Goal: Information Seeking & Learning: Learn about a topic

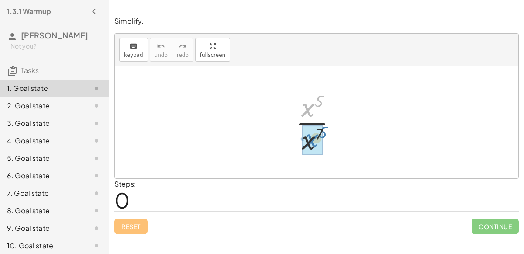
drag, startPoint x: 308, startPoint y: 103, endPoint x: 311, endPoint y: 135, distance: 32.5
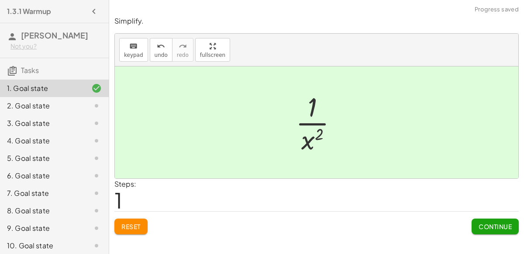
click at [505, 226] on span "Continue" at bounding box center [495, 226] width 33 height 8
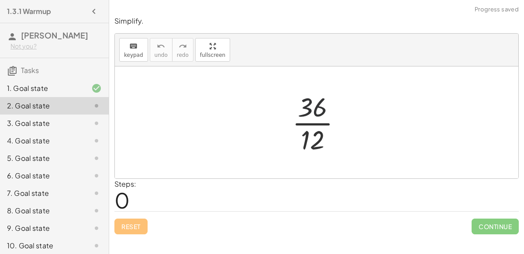
click at [319, 104] on div at bounding box center [320, 122] width 65 height 67
click at [318, 125] on div at bounding box center [320, 122] width 65 height 67
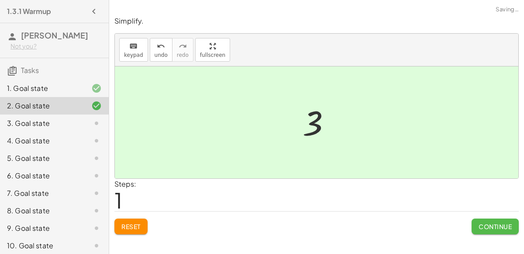
click at [503, 229] on span "Continue" at bounding box center [495, 226] width 33 height 8
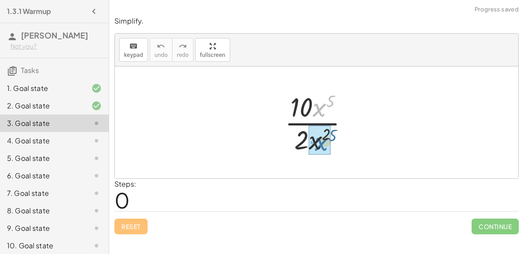
drag, startPoint x: 317, startPoint y: 108, endPoint x: 319, endPoint y: 142, distance: 33.3
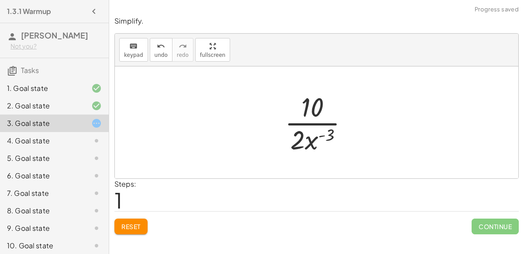
click at [326, 135] on div at bounding box center [321, 122] width 80 height 67
click at [295, 138] on div at bounding box center [321, 122] width 80 height 67
click at [308, 142] on div at bounding box center [321, 122] width 80 height 67
drag, startPoint x: 299, startPoint y: 139, endPoint x: 314, endPoint y: 104, distance: 37.6
click at [315, 114] on div at bounding box center [320, 122] width 65 height 67
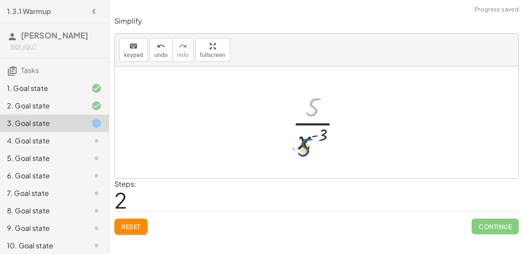
drag, startPoint x: 313, startPoint y: 102, endPoint x: 305, endPoint y: 142, distance: 41.0
click at [305, 142] on div at bounding box center [320, 122] width 65 height 67
drag, startPoint x: 315, startPoint y: 107, endPoint x: 350, endPoint y: 154, distance: 58.7
click at [350, 154] on div at bounding box center [320, 122] width 65 height 67
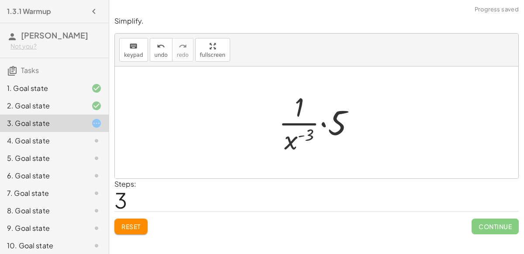
click at [321, 124] on div at bounding box center [320, 122] width 92 height 67
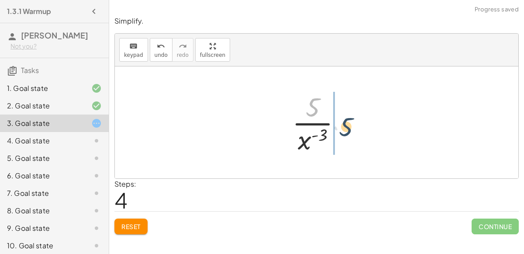
drag, startPoint x: 309, startPoint y: 109, endPoint x: 343, endPoint y: 129, distance: 38.8
click at [343, 129] on div at bounding box center [320, 122] width 65 height 67
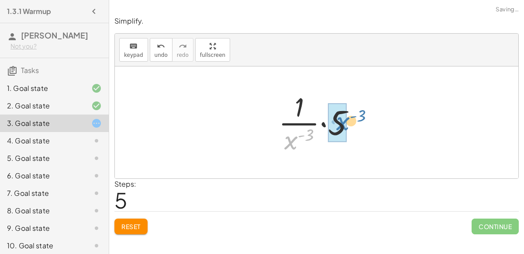
drag, startPoint x: 291, startPoint y: 140, endPoint x: 341, endPoint y: 120, distance: 53.9
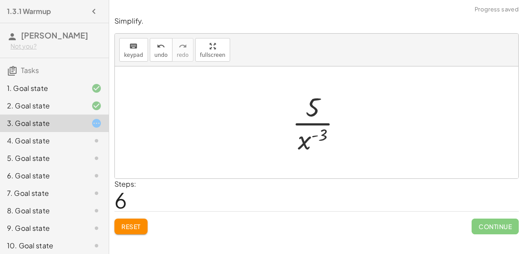
click at [136, 218] on button "Reset" at bounding box center [130, 226] width 33 height 16
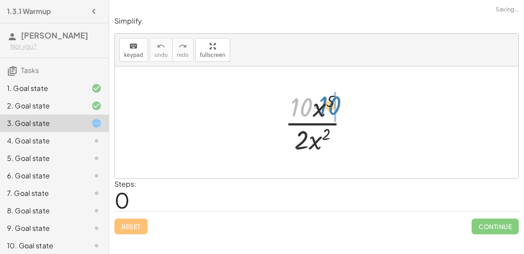
drag, startPoint x: 303, startPoint y: 106, endPoint x: 332, endPoint y: 104, distance: 28.9
click at [332, 104] on div at bounding box center [321, 122] width 80 height 67
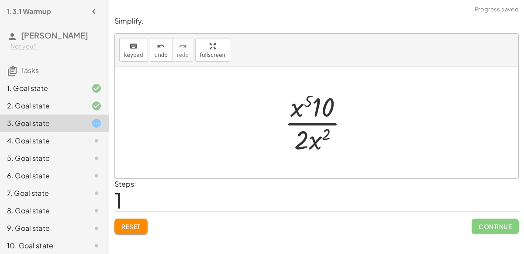
click at [308, 112] on div at bounding box center [321, 122] width 80 height 67
click at [317, 108] on div at bounding box center [321, 122] width 80 height 67
drag, startPoint x: 318, startPoint y: 110, endPoint x: 341, endPoint y: 114, distance: 23.6
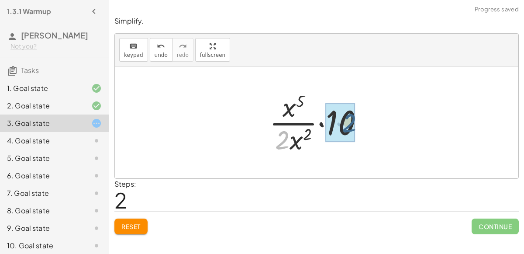
drag, startPoint x: 282, startPoint y: 144, endPoint x: 350, endPoint y: 127, distance: 69.8
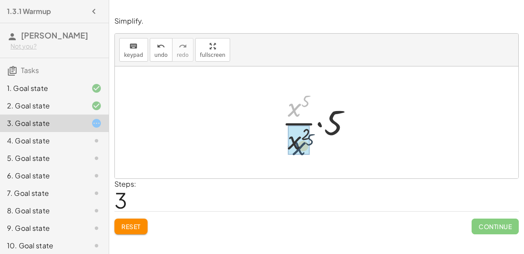
drag, startPoint x: 293, startPoint y: 110, endPoint x: 298, endPoint y: 150, distance: 40.5
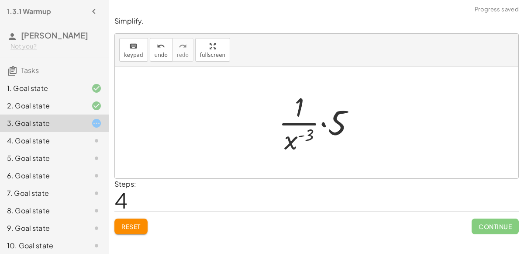
click at [301, 135] on div at bounding box center [320, 122] width 92 height 67
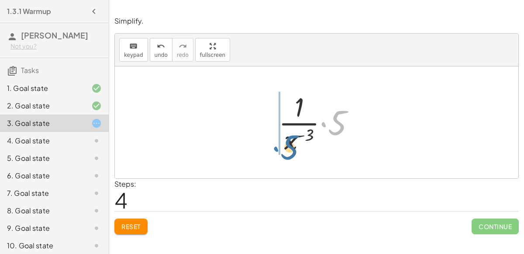
drag, startPoint x: 324, startPoint y: 124, endPoint x: 277, endPoint y: 148, distance: 53.5
click at [277, 148] on div at bounding box center [320, 122] width 92 height 67
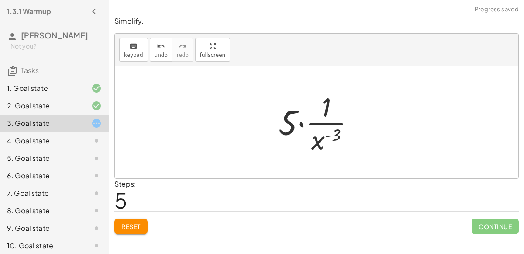
click at [296, 124] on div at bounding box center [320, 122] width 92 height 67
click at [300, 123] on div at bounding box center [320, 122] width 92 height 67
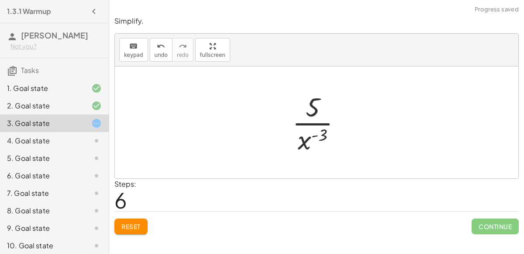
click at [128, 225] on span "Reset" at bounding box center [130, 226] width 19 height 8
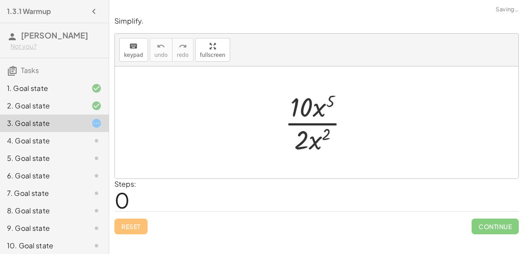
click at [50, 137] on div "4. Goal state" at bounding box center [42, 140] width 70 height 10
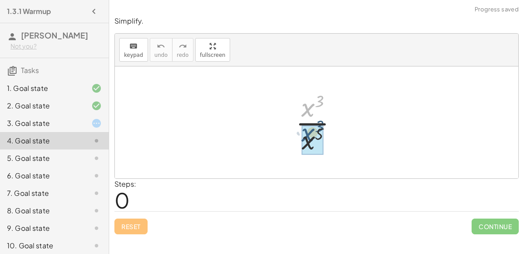
drag, startPoint x: 308, startPoint y: 112, endPoint x: 309, endPoint y: 137, distance: 24.9
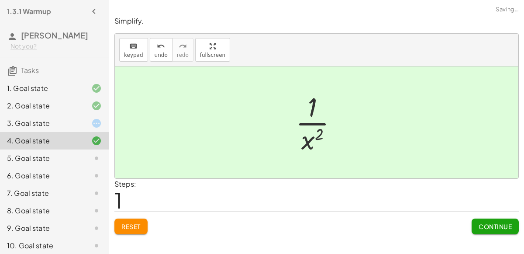
click at [498, 229] on button "Continue" at bounding box center [495, 226] width 47 height 16
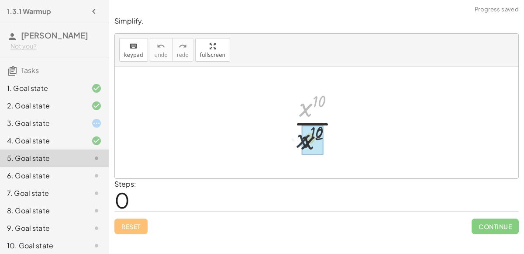
drag, startPoint x: 307, startPoint y: 113, endPoint x: 307, endPoint y: 149, distance: 35.8
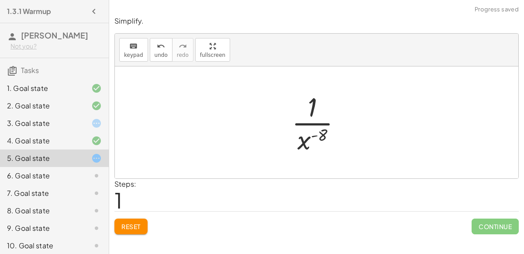
click at [315, 135] on div at bounding box center [321, 122] width 66 height 67
click at [131, 226] on span "Reset" at bounding box center [130, 226] width 19 height 8
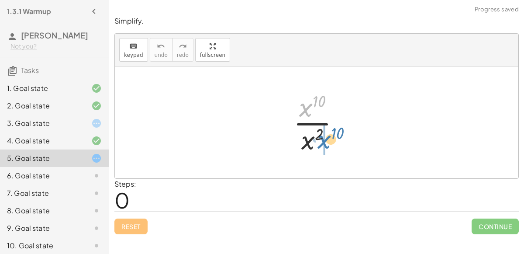
drag, startPoint x: 307, startPoint y: 106, endPoint x: 326, endPoint y: 136, distance: 35.9
click at [326, 136] on div at bounding box center [320, 122] width 62 height 67
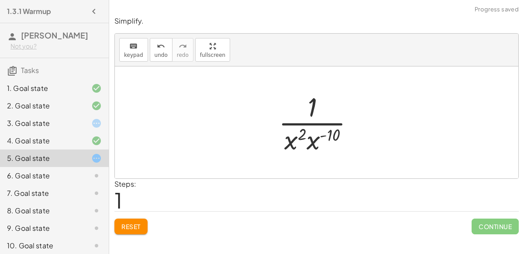
click at [296, 145] on div at bounding box center [319, 122] width 91 height 67
drag, startPoint x: 302, startPoint y: 136, endPoint x: 340, endPoint y: 139, distance: 38.1
click at [340, 139] on div at bounding box center [319, 122] width 91 height 67
click at [305, 139] on div at bounding box center [319, 122] width 91 height 67
drag, startPoint x: 322, startPoint y: 144, endPoint x: 294, endPoint y: 145, distance: 27.5
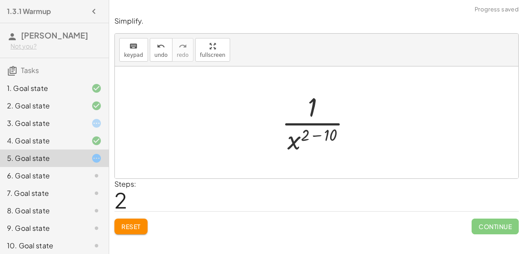
click at [315, 133] on div at bounding box center [320, 122] width 86 height 67
click at [310, 145] on div at bounding box center [321, 122] width 66 height 67
click at [309, 121] on div at bounding box center [321, 122] width 66 height 67
click at [308, 139] on div at bounding box center [321, 122] width 66 height 67
click at [136, 223] on span "Reset" at bounding box center [130, 226] width 19 height 8
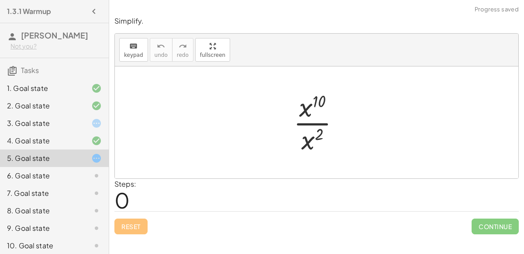
click at [95, 175] on icon at bounding box center [96, 175] width 10 height 10
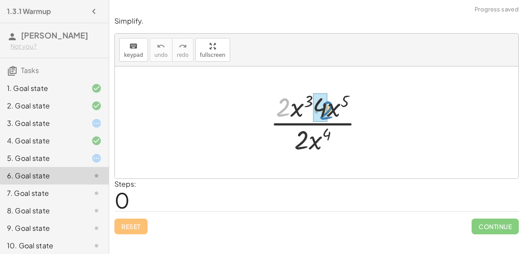
drag, startPoint x: 279, startPoint y: 112, endPoint x: 322, endPoint y: 115, distance: 43.4
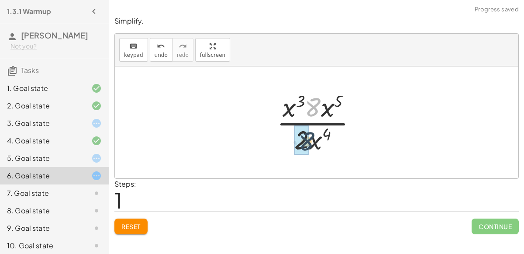
drag, startPoint x: 315, startPoint y: 110, endPoint x: 309, endPoint y: 143, distance: 34.3
click at [309, 143] on div at bounding box center [321, 122] width 96 height 67
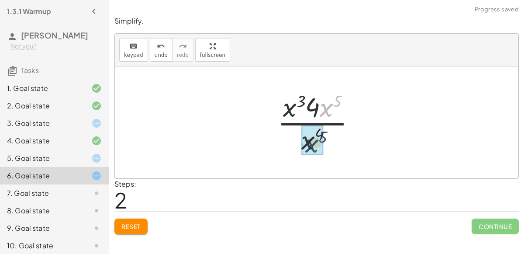
drag, startPoint x: 324, startPoint y: 112, endPoint x: 309, endPoint y: 146, distance: 37.6
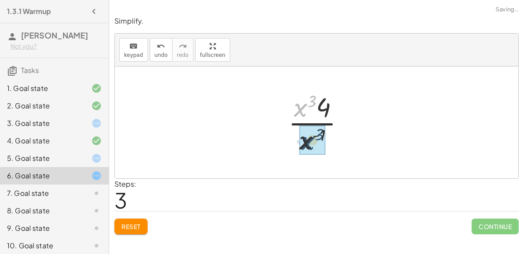
drag, startPoint x: 299, startPoint y: 110, endPoint x: 307, endPoint y: 142, distance: 33.6
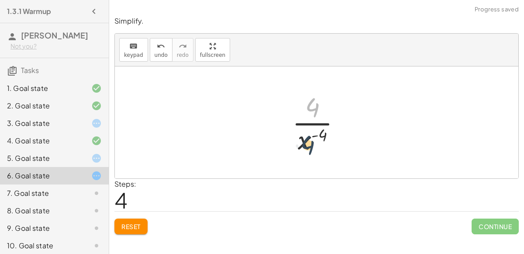
drag, startPoint x: 315, startPoint y: 110, endPoint x: 310, endPoint y: 149, distance: 38.7
click at [310, 149] on div at bounding box center [320, 122] width 65 height 67
drag, startPoint x: 315, startPoint y: 110, endPoint x: 353, endPoint y: 137, distance: 46.7
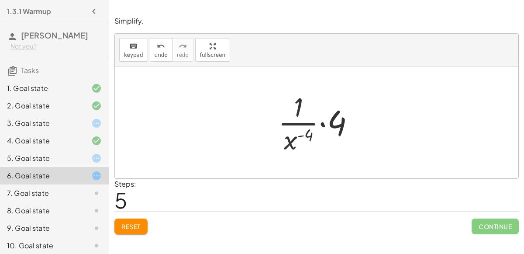
click at [322, 124] on div at bounding box center [320, 122] width 92 height 67
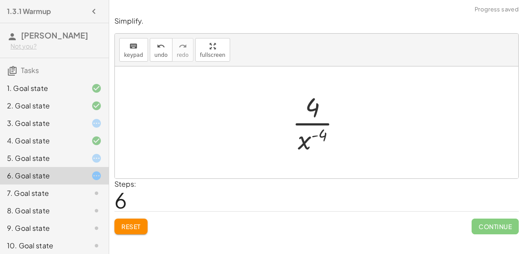
click at [314, 137] on div at bounding box center [320, 122] width 65 height 67
click at [313, 138] on div at bounding box center [320, 122] width 65 height 67
click at [142, 224] on button "Reset" at bounding box center [130, 226] width 33 height 16
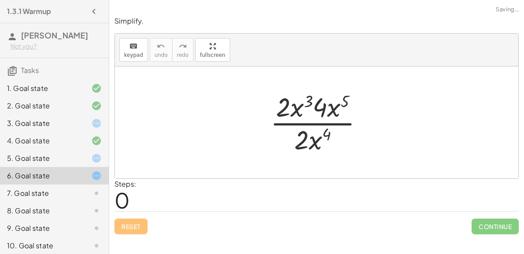
click at [142, 224] on div "Reset Continue" at bounding box center [316, 222] width 405 height 23
click at [84, 195] on div at bounding box center [89, 193] width 24 height 10
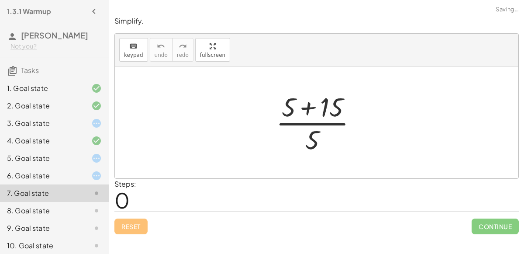
click at [306, 109] on div at bounding box center [320, 122] width 97 height 67
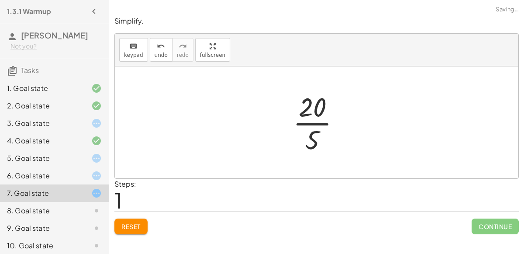
click at [306, 109] on div at bounding box center [320, 122] width 63 height 67
click at [303, 124] on div at bounding box center [320, 122] width 63 height 67
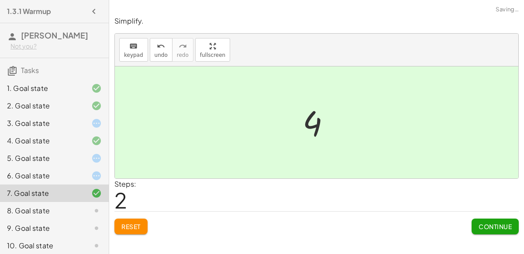
click at [504, 230] on button "Continue" at bounding box center [495, 226] width 47 height 16
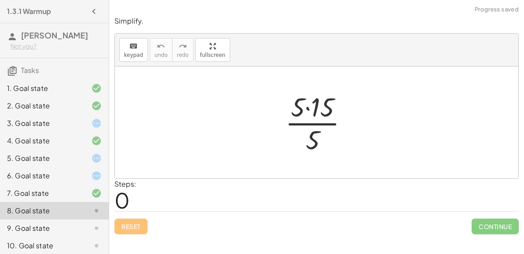
click at [306, 106] on div at bounding box center [320, 122] width 79 height 67
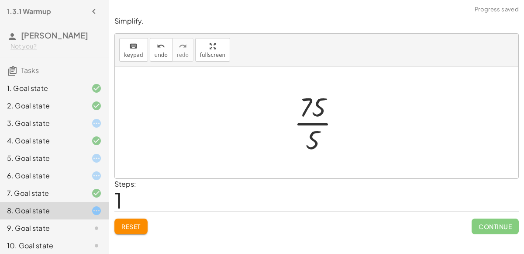
click at [308, 115] on div at bounding box center [321, 122] width 62 height 67
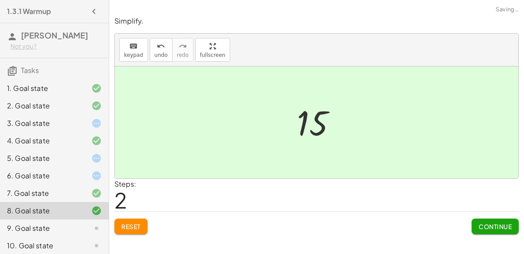
click at [505, 226] on span "Continue" at bounding box center [495, 226] width 33 height 8
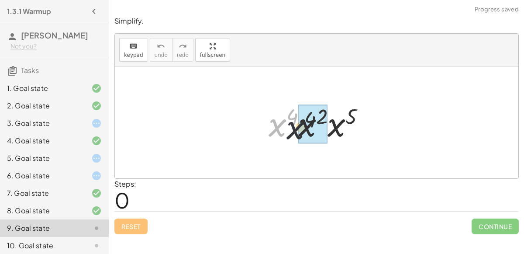
drag, startPoint x: 278, startPoint y: 125, endPoint x: 302, endPoint y: 128, distance: 24.2
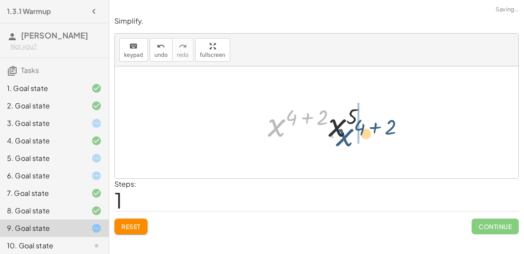
drag, startPoint x: 279, startPoint y: 125, endPoint x: 344, endPoint y: 130, distance: 64.8
click at [344, 130] on div at bounding box center [320, 122] width 114 height 45
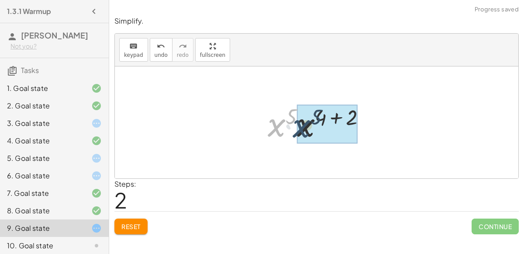
drag, startPoint x: 270, startPoint y: 132, endPoint x: 294, endPoint y: 131, distance: 24.0
click at [294, 131] on div at bounding box center [320, 122] width 114 height 45
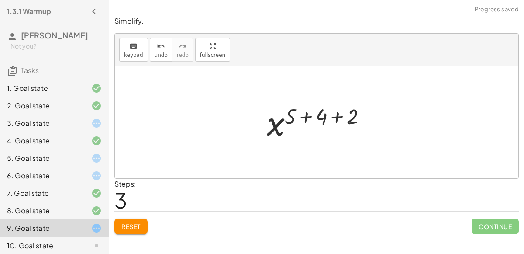
click at [312, 114] on div at bounding box center [320, 122] width 115 height 43
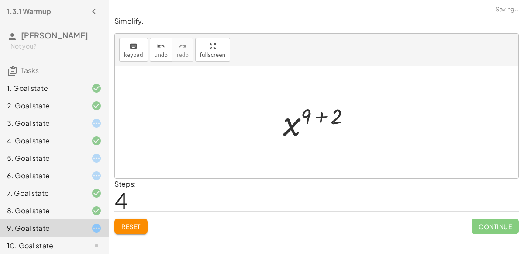
click at [316, 116] on div at bounding box center [320, 122] width 83 height 43
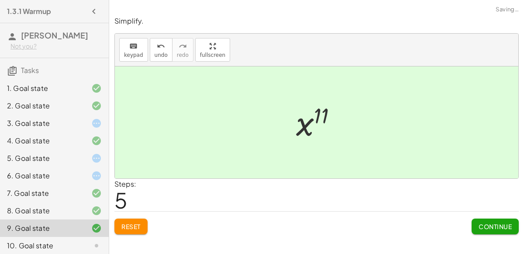
click at [492, 223] on span "Continue" at bounding box center [495, 226] width 33 height 8
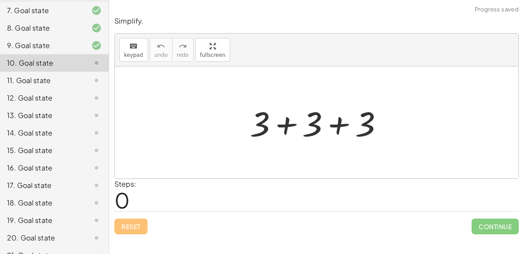
scroll to position [195, 0]
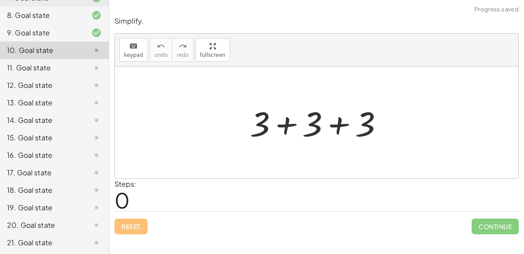
click at [295, 129] on div at bounding box center [320, 122] width 149 height 45
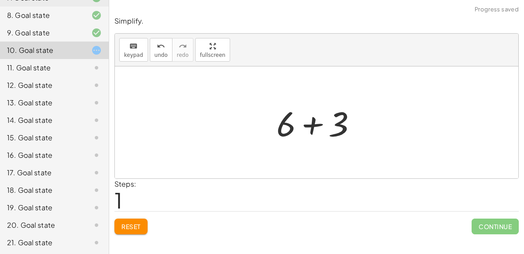
click at [319, 127] on div at bounding box center [320, 122] width 96 height 45
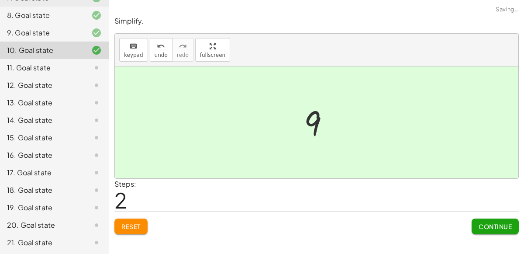
click at [494, 229] on button "Continue" at bounding box center [495, 226] width 47 height 16
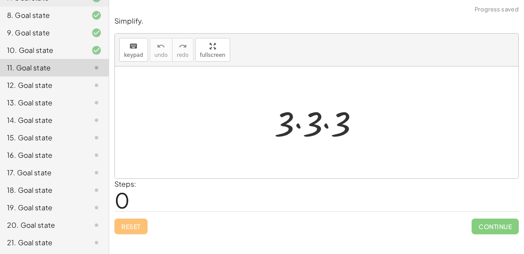
click at [295, 121] on div at bounding box center [320, 122] width 100 height 45
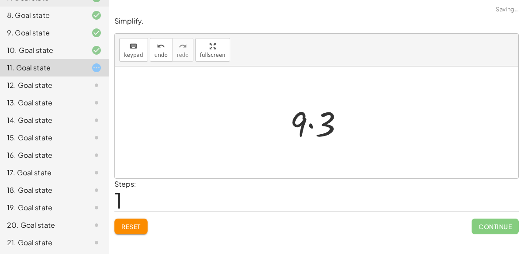
click at [307, 122] on div at bounding box center [320, 122] width 69 height 45
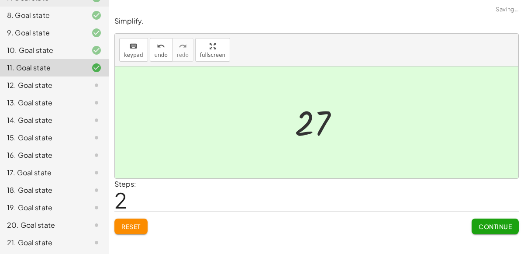
click at [491, 222] on span "Continue" at bounding box center [495, 226] width 33 height 8
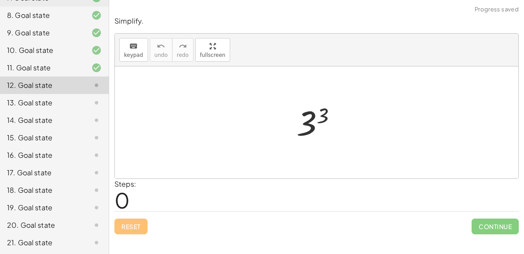
click at [314, 122] on div at bounding box center [320, 122] width 56 height 43
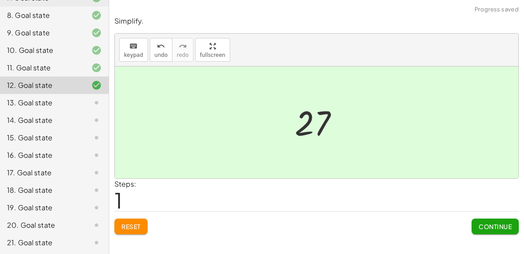
click at [487, 231] on button "Continue" at bounding box center [495, 226] width 47 height 16
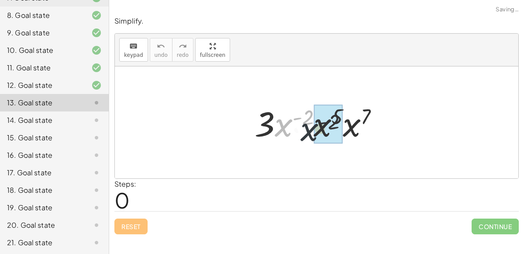
drag, startPoint x: 284, startPoint y: 123, endPoint x: 317, endPoint y: 129, distance: 33.7
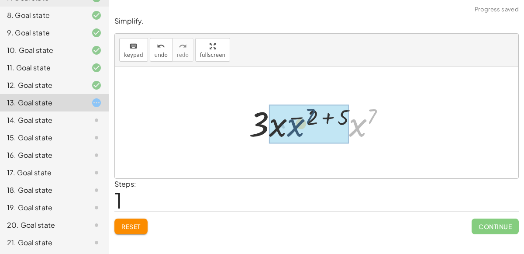
drag, startPoint x: 364, startPoint y: 123, endPoint x: 287, endPoint y: 123, distance: 76.9
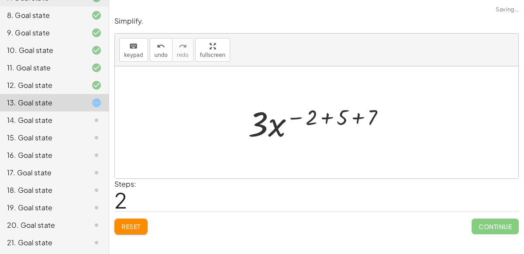
click at [329, 116] on div at bounding box center [320, 122] width 153 height 45
click at [329, 116] on div at bounding box center [320, 122] width 103 height 45
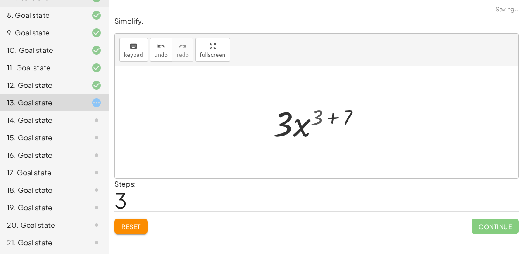
click at [329, 116] on div at bounding box center [320, 122] width 103 height 45
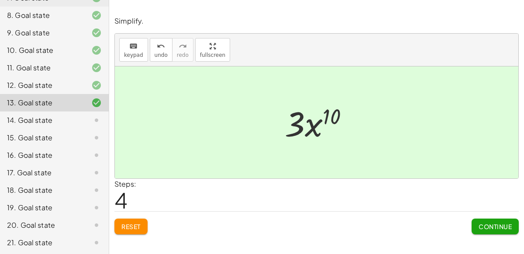
click at [329, 116] on div at bounding box center [321, 122] width 80 height 45
click at [492, 224] on span "Continue" at bounding box center [495, 226] width 33 height 8
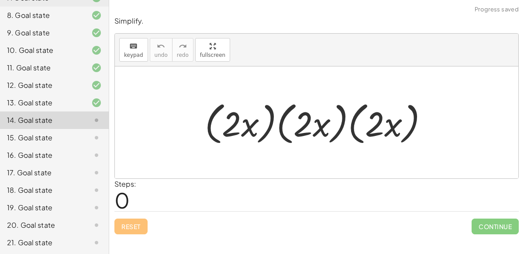
click at [248, 123] on div at bounding box center [320, 122] width 239 height 50
click at [276, 119] on div at bounding box center [320, 122] width 239 height 50
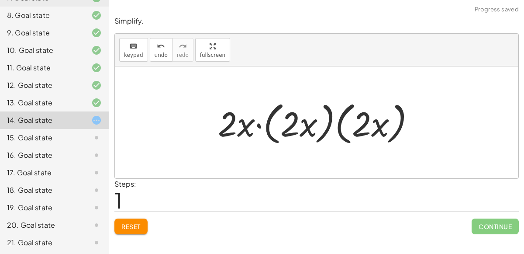
click at [335, 124] on div at bounding box center [320, 122] width 213 height 50
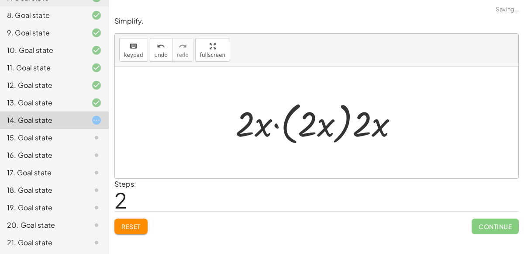
click at [294, 123] on div at bounding box center [320, 122] width 178 height 50
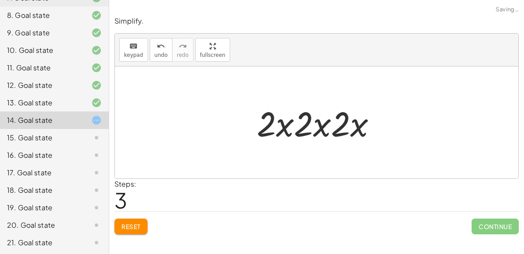
click at [293, 124] on div at bounding box center [320, 122] width 135 height 45
drag, startPoint x: 256, startPoint y: 122, endPoint x: 295, endPoint y: 123, distance: 38.5
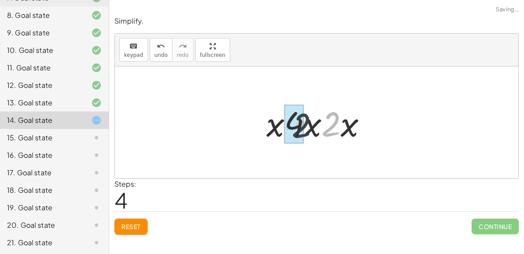
drag, startPoint x: 328, startPoint y: 126, endPoint x: 292, endPoint y: 127, distance: 35.9
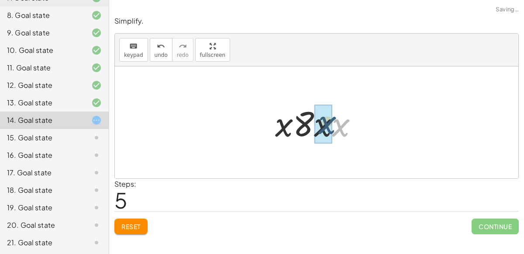
drag, startPoint x: 338, startPoint y: 127, endPoint x: 324, endPoint y: 125, distance: 14.5
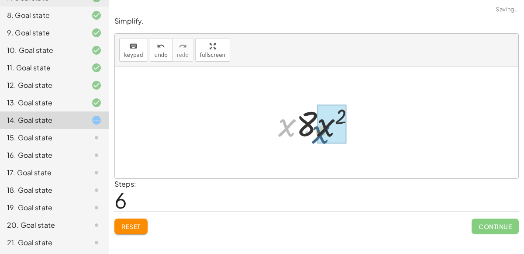
drag, startPoint x: 290, startPoint y: 124, endPoint x: 323, endPoint y: 131, distance: 34.4
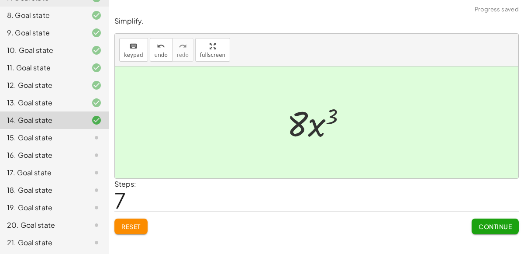
click at [507, 227] on span "Continue" at bounding box center [495, 226] width 33 height 8
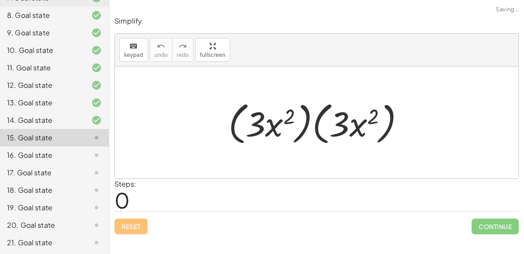
click at [305, 125] on div at bounding box center [320, 122] width 192 height 50
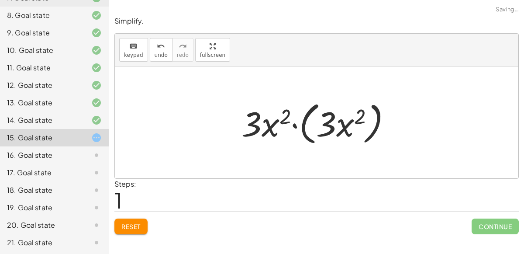
click at [305, 126] on div at bounding box center [320, 122] width 166 height 50
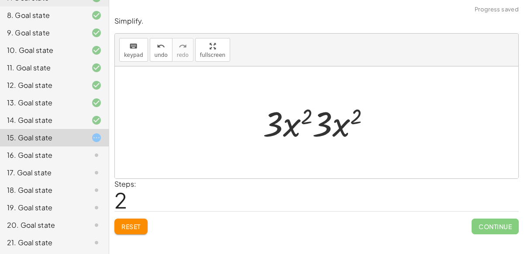
click at [314, 131] on div at bounding box center [320, 122] width 123 height 45
drag, startPoint x: 275, startPoint y: 125, endPoint x: 326, endPoint y: 118, distance: 51.5
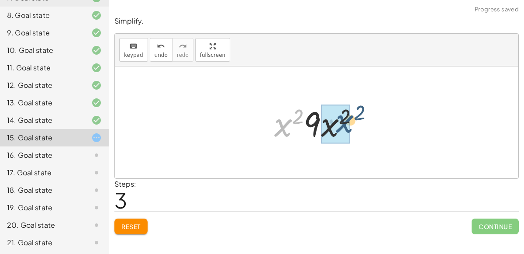
drag, startPoint x: 275, startPoint y: 128, endPoint x: 333, endPoint y: 125, distance: 58.2
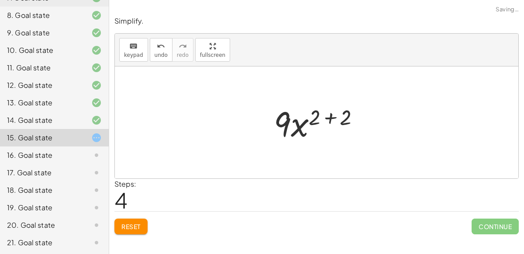
click at [333, 116] on div at bounding box center [321, 122] width 102 height 45
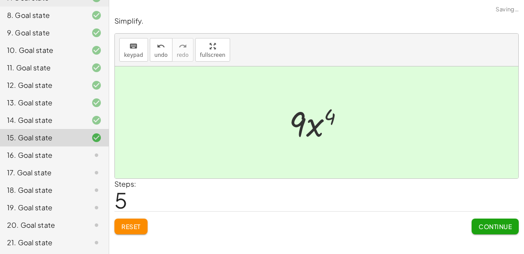
click at [495, 225] on span "Continue" at bounding box center [495, 226] width 33 height 8
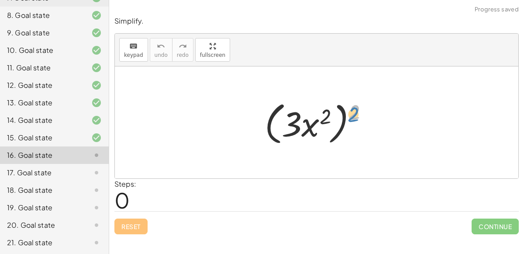
click at [350, 109] on div at bounding box center [320, 122] width 120 height 50
click at [316, 120] on div at bounding box center [320, 122] width 120 height 50
click at [285, 118] on div at bounding box center [320, 122] width 120 height 50
click at [322, 119] on div at bounding box center [320, 122] width 120 height 50
click at [328, 118] on div at bounding box center [320, 122] width 120 height 50
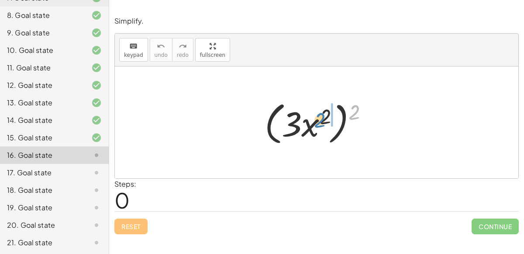
drag, startPoint x: 353, startPoint y: 115, endPoint x: 329, endPoint y: 119, distance: 24.9
click at [329, 119] on div at bounding box center [320, 122] width 120 height 50
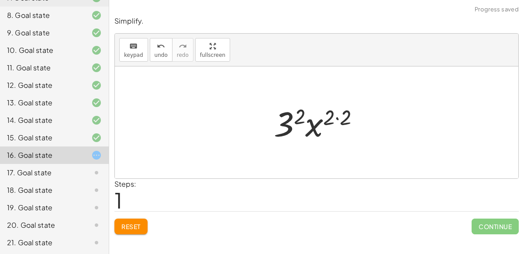
click at [337, 118] on div at bounding box center [320, 122] width 101 height 45
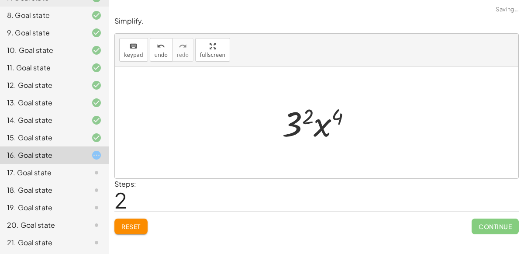
click at [308, 119] on div at bounding box center [320, 122] width 85 height 45
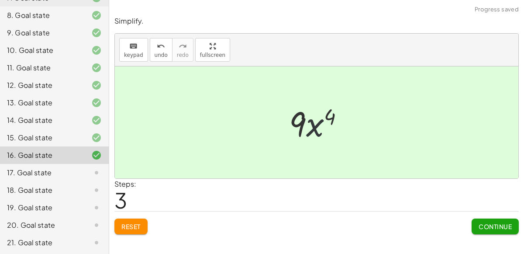
click at [311, 127] on div at bounding box center [320, 122] width 71 height 45
click at [497, 224] on span "Continue" at bounding box center [495, 226] width 33 height 8
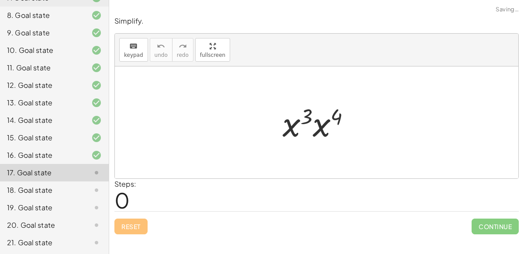
click at [337, 114] on div at bounding box center [319, 122] width 83 height 45
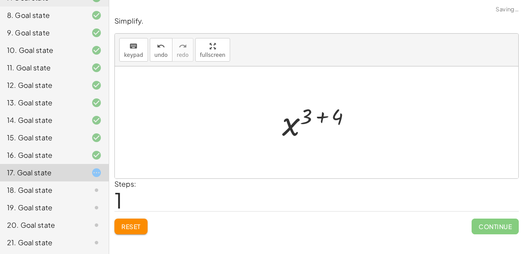
click at [312, 118] on div at bounding box center [320, 122] width 85 height 43
click at [323, 114] on div at bounding box center [320, 122] width 85 height 43
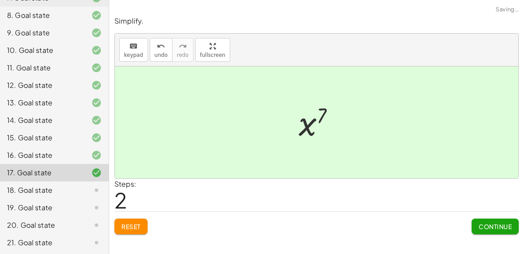
click at [488, 227] on span "Continue" at bounding box center [495, 226] width 33 height 8
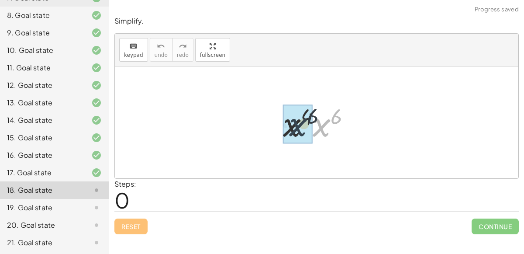
drag, startPoint x: 320, startPoint y: 128, endPoint x: 295, endPoint y: 128, distance: 24.9
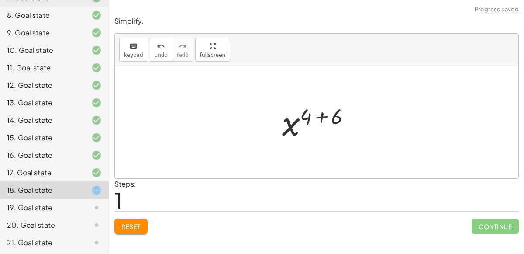
click at [324, 114] on div at bounding box center [320, 122] width 85 height 43
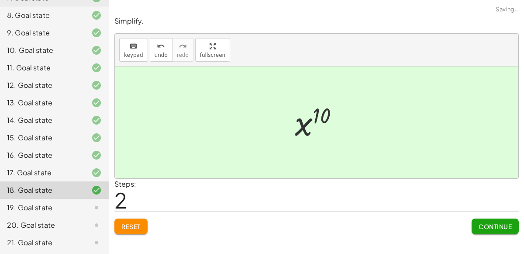
click at [484, 231] on button "Continue" at bounding box center [495, 226] width 47 height 16
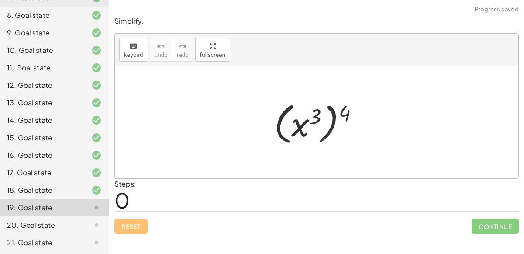
click at [293, 130] on div at bounding box center [320, 122] width 100 height 48
drag, startPoint x: 342, startPoint y: 114, endPoint x: 315, endPoint y: 119, distance: 27.2
click at [315, 119] on div at bounding box center [320, 122] width 100 height 48
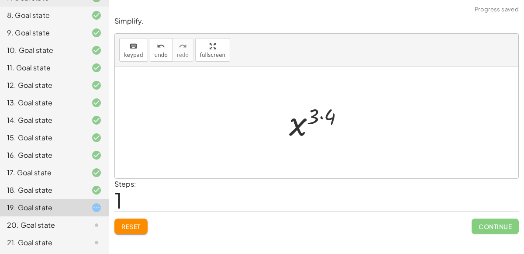
click at [320, 118] on div at bounding box center [320, 122] width 70 height 43
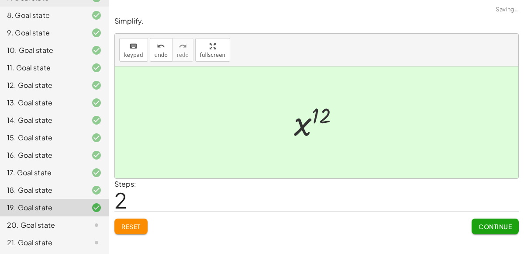
click at [487, 230] on button "Continue" at bounding box center [495, 226] width 47 height 16
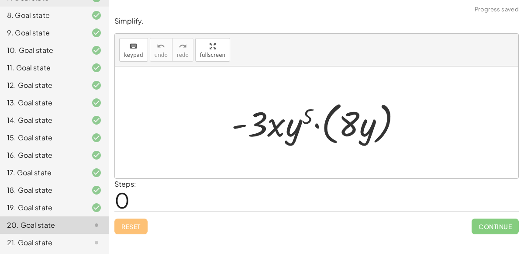
click at [317, 124] on div at bounding box center [320, 122] width 186 height 50
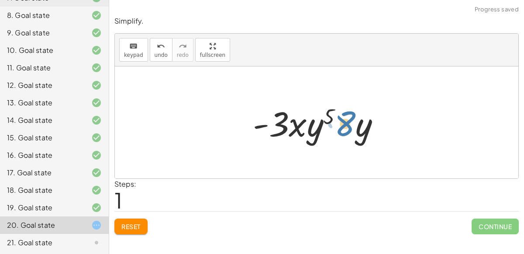
drag, startPoint x: 350, startPoint y: 126, endPoint x: 358, endPoint y: 126, distance: 7.9
click at [358, 126] on div at bounding box center [320, 122] width 143 height 45
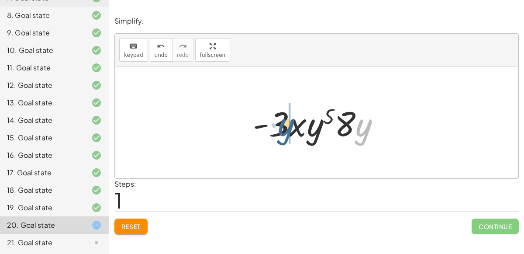
drag, startPoint x: 367, startPoint y: 129, endPoint x: 282, endPoint y: 127, distance: 84.8
click at [282, 127] on div at bounding box center [320, 122] width 143 height 45
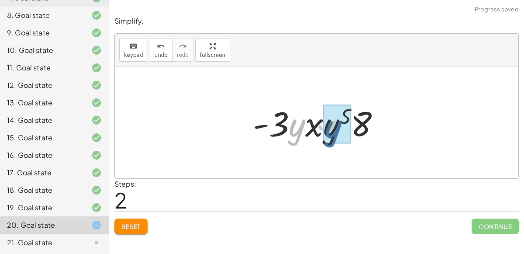
drag, startPoint x: 298, startPoint y: 128, endPoint x: 335, endPoint y: 129, distance: 37.6
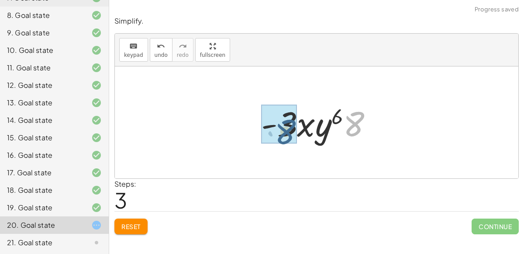
drag, startPoint x: 357, startPoint y: 122, endPoint x: 288, endPoint y: 129, distance: 68.5
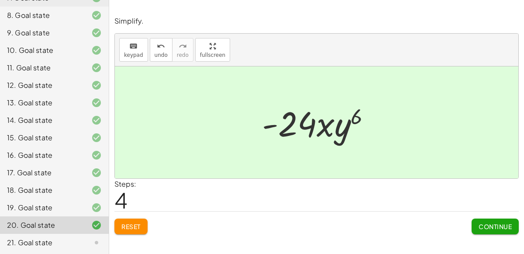
click at [488, 222] on span "Continue" at bounding box center [495, 226] width 33 height 8
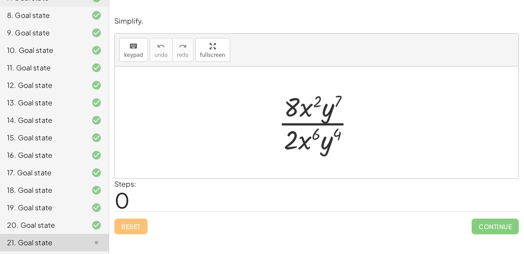
click at [314, 107] on div at bounding box center [320, 122] width 93 height 67
drag, startPoint x: 328, startPoint y: 107, endPoint x: 315, endPoint y: 109, distance: 12.3
click at [315, 109] on div at bounding box center [320, 122] width 93 height 67
click at [314, 108] on div at bounding box center [320, 122] width 93 height 67
click at [325, 104] on div at bounding box center [320, 122] width 93 height 67
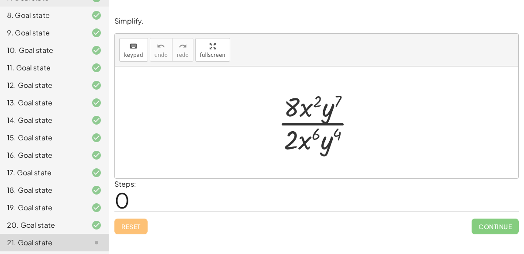
click at [301, 108] on div at bounding box center [320, 122] width 93 height 67
drag, startPoint x: 328, startPoint y: 110, endPoint x: 328, endPoint y: 139, distance: 29.3
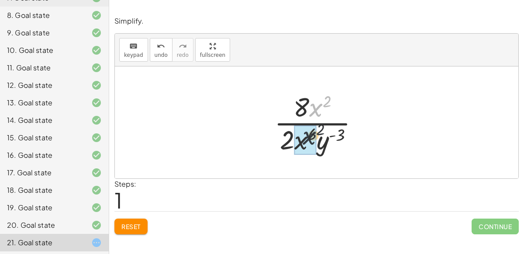
drag, startPoint x: 315, startPoint y: 105, endPoint x: 305, endPoint y: 141, distance: 37.4
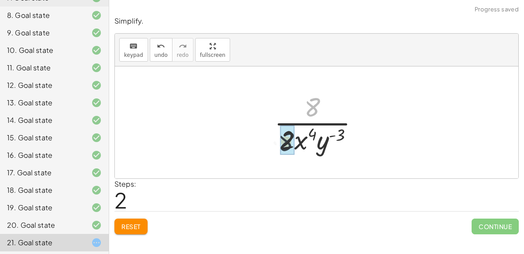
drag, startPoint x: 311, startPoint y: 104, endPoint x: 283, endPoint y: 145, distance: 49.1
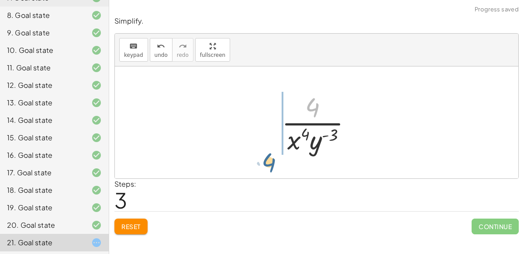
drag, startPoint x: 313, startPoint y: 109, endPoint x: 269, endPoint y: 162, distance: 69.2
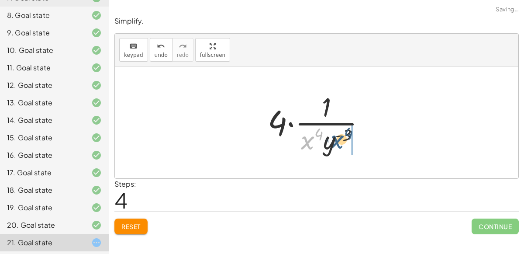
drag, startPoint x: 309, startPoint y: 138, endPoint x: 341, endPoint y: 137, distance: 31.9
click at [341, 137] on div at bounding box center [320, 122] width 114 height 67
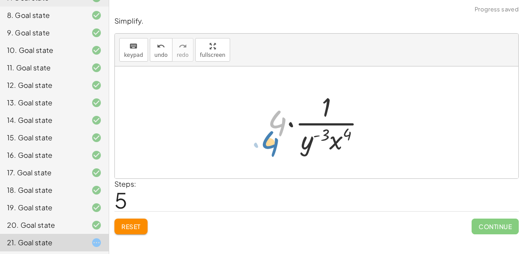
drag, startPoint x: 278, startPoint y: 121, endPoint x: 268, endPoint y: 138, distance: 19.8
click at [268, 138] on div at bounding box center [320, 122] width 114 height 67
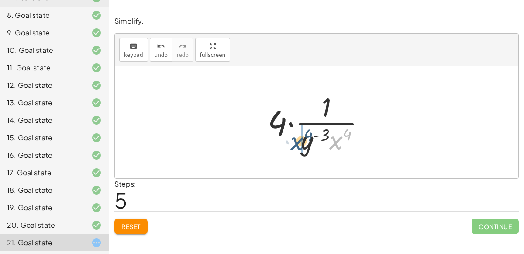
drag, startPoint x: 332, startPoint y: 142, endPoint x: 293, endPoint y: 142, distance: 38.9
click at [293, 142] on div at bounding box center [320, 122] width 114 height 67
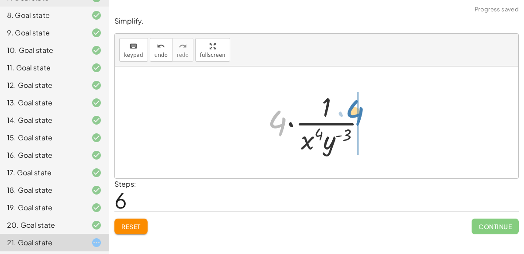
drag, startPoint x: 277, startPoint y: 120, endPoint x: 371, endPoint y: 132, distance: 94.7
click at [371, 132] on div at bounding box center [320, 122] width 114 height 67
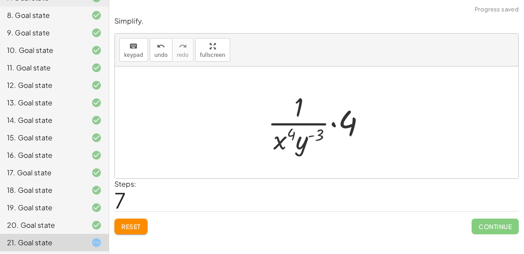
click at [333, 121] on div at bounding box center [320, 122] width 114 height 67
click at [333, 121] on div at bounding box center [320, 122] width 86 height 67
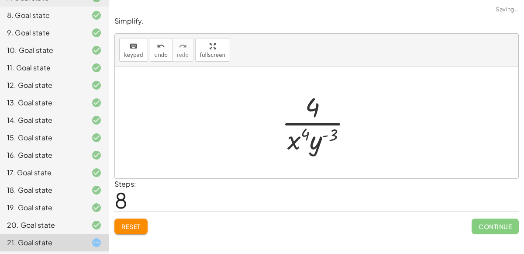
click at [311, 110] on div at bounding box center [320, 122] width 86 height 67
click at [313, 132] on div at bounding box center [320, 122] width 86 height 67
click at [304, 142] on div at bounding box center [320, 122] width 86 height 67
click at [288, 141] on div at bounding box center [320, 122] width 86 height 67
click at [313, 140] on div at bounding box center [320, 122] width 86 height 67
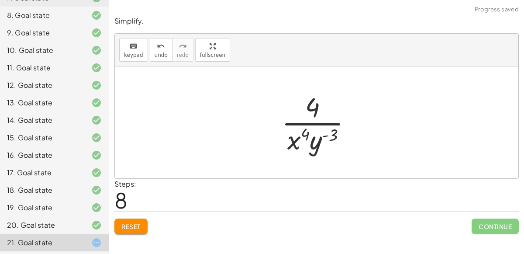
click at [313, 140] on div at bounding box center [320, 122] width 86 height 67
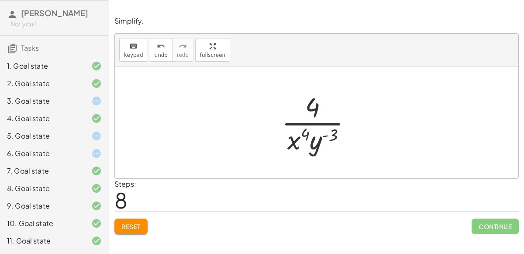
scroll to position [0, 0]
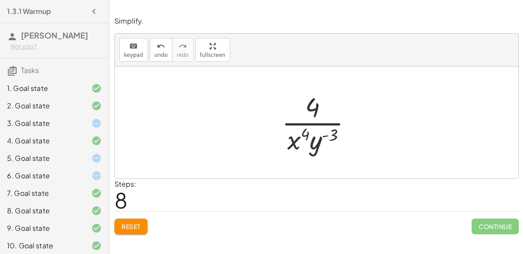
click at [81, 117] on div "3. Goal state" at bounding box center [54, 122] width 109 height 17
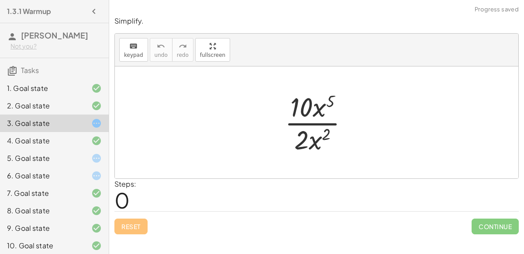
click at [317, 114] on div at bounding box center [321, 122] width 80 height 67
drag, startPoint x: 302, startPoint y: 105, endPoint x: 303, endPoint y: 140, distance: 34.5
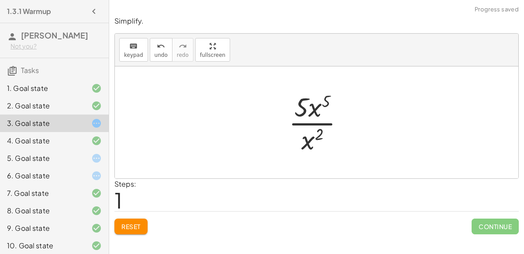
click at [137, 228] on span "Reset" at bounding box center [130, 226] width 19 height 8
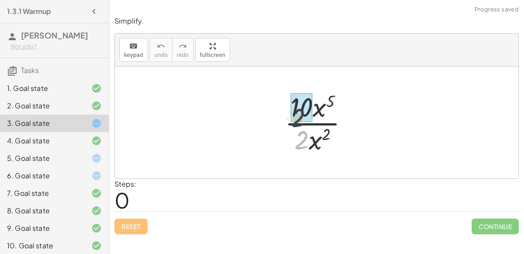
drag, startPoint x: 302, startPoint y: 140, endPoint x: 298, endPoint y: 114, distance: 26.0
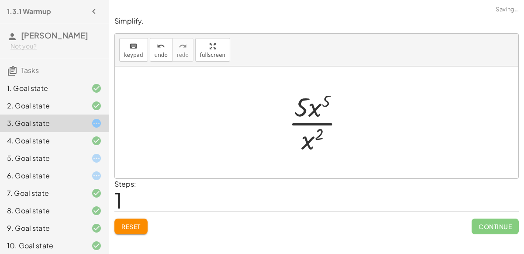
click at [131, 225] on span "Reset" at bounding box center [130, 226] width 19 height 8
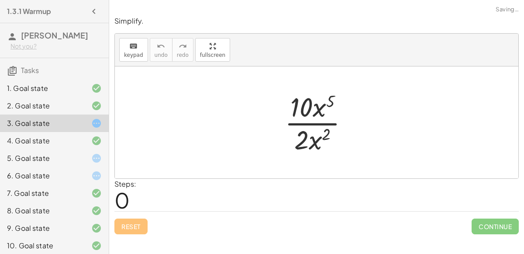
click at [313, 139] on div at bounding box center [321, 122] width 80 height 67
click at [308, 140] on div at bounding box center [321, 122] width 80 height 67
click at [322, 139] on div at bounding box center [321, 122] width 80 height 67
click at [305, 140] on div at bounding box center [321, 122] width 80 height 67
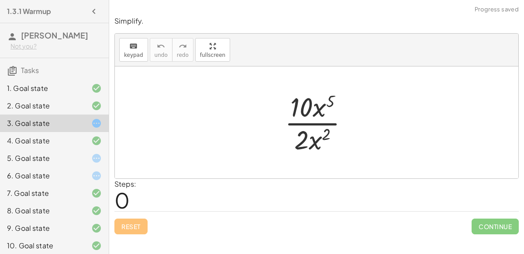
click at [305, 140] on div at bounding box center [321, 122] width 80 height 67
drag, startPoint x: 304, startPoint y: 97, endPoint x: 346, endPoint y: 132, distance: 54.9
click at [346, 132] on div at bounding box center [321, 122] width 80 height 67
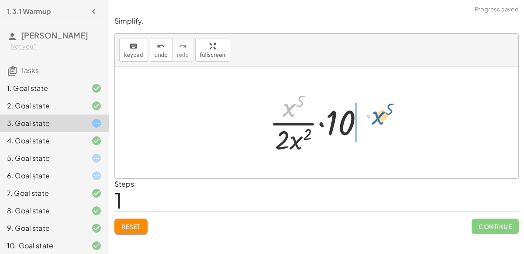
drag, startPoint x: 287, startPoint y: 108, endPoint x: 375, endPoint y: 117, distance: 88.7
click at [375, 117] on div "· 10 · x 5 · 2 · x 2 · x 5 · 10 · x 5 · 2 · x 2 ·" at bounding box center [316, 123] width 121 height 72
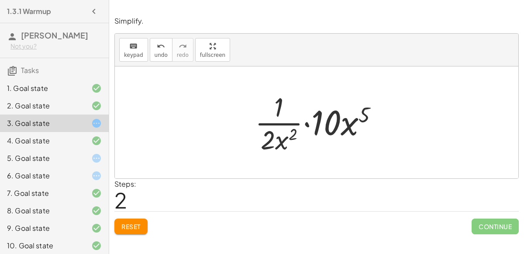
click at [308, 122] on div at bounding box center [320, 122] width 139 height 67
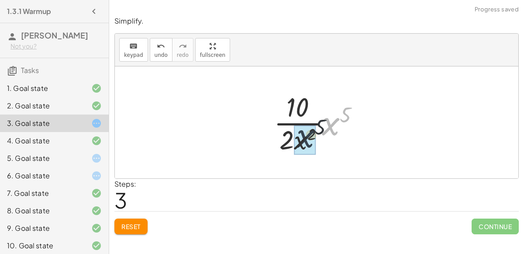
drag, startPoint x: 325, startPoint y: 133, endPoint x: 297, endPoint y: 147, distance: 31.9
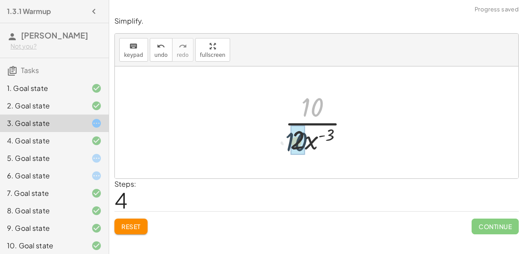
drag, startPoint x: 318, startPoint y: 103, endPoint x: 302, endPoint y: 138, distance: 37.9
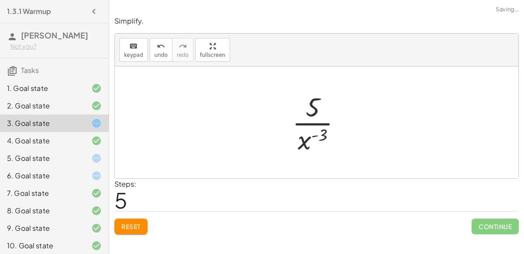
click at [301, 134] on div at bounding box center [320, 122] width 65 height 67
click at [142, 215] on div "Reset Continue" at bounding box center [316, 222] width 405 height 23
click at [142, 218] on button "Reset" at bounding box center [130, 226] width 33 height 16
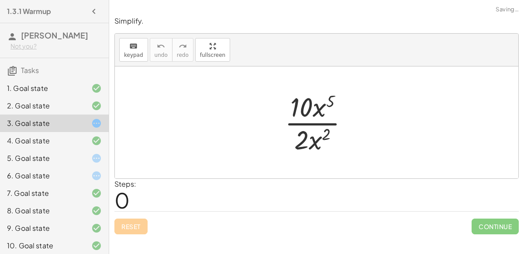
click at [142, 218] on div "Reset Continue" at bounding box center [316, 222] width 405 height 23
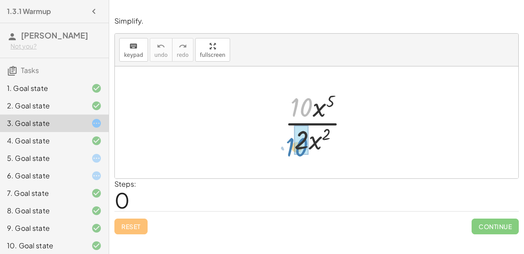
drag, startPoint x: 298, startPoint y: 106, endPoint x: 296, endPoint y: 146, distance: 39.8
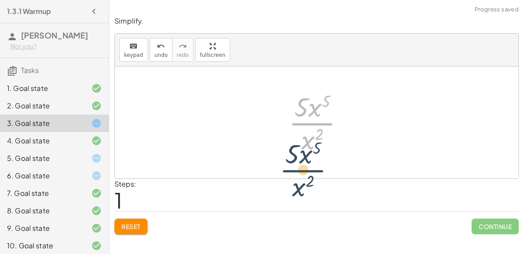
drag, startPoint x: 312, startPoint y: 118, endPoint x: 303, endPoint y: 164, distance: 46.8
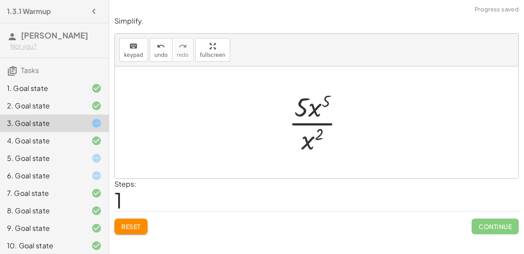
click at [138, 224] on span "Reset" at bounding box center [130, 226] width 19 height 8
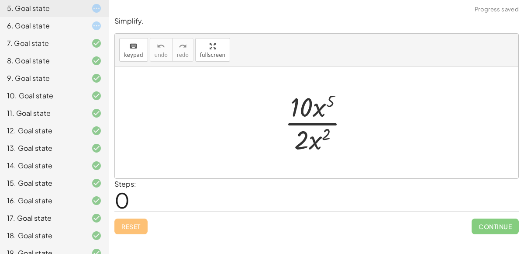
scroll to position [195, 0]
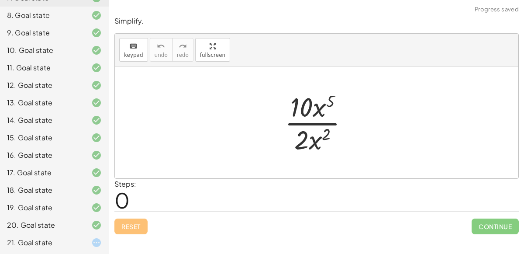
click at [88, 237] on div at bounding box center [89, 242] width 24 height 10
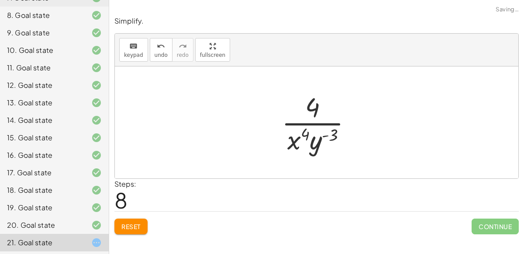
click at [91, 247] on div "21. Goal state" at bounding box center [54, 242] width 109 height 17
click at [301, 149] on div at bounding box center [320, 122] width 86 height 67
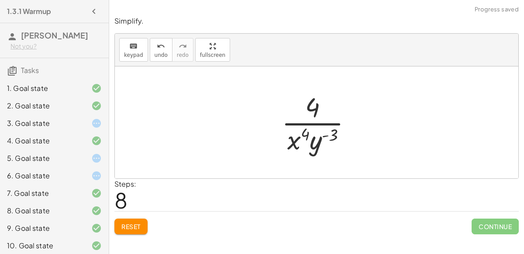
click at [98, 124] on icon at bounding box center [96, 123] width 10 height 10
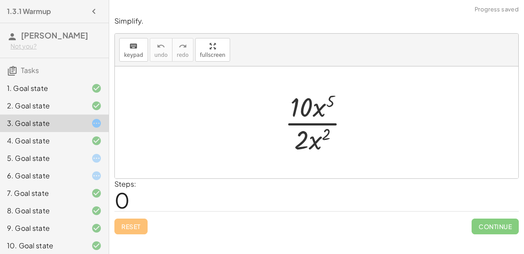
scroll to position [195, 0]
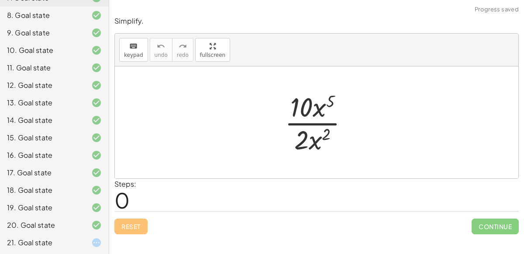
click at [83, 242] on div at bounding box center [89, 242] width 24 height 10
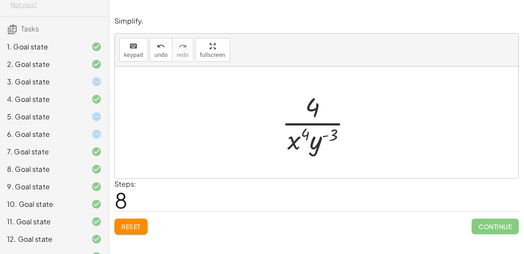
scroll to position [0, 0]
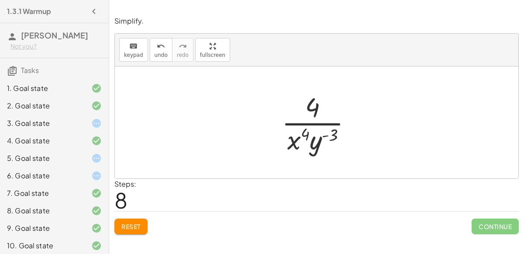
click at [91, 119] on div at bounding box center [89, 123] width 24 height 10
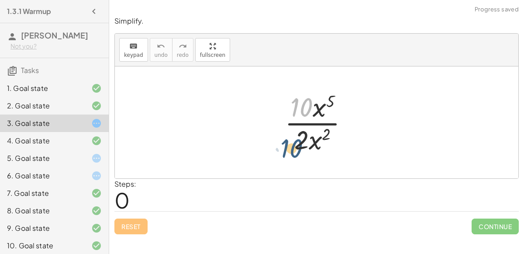
drag, startPoint x: 307, startPoint y: 106, endPoint x: 297, endPoint y: 147, distance: 42.3
click at [297, 147] on div at bounding box center [321, 122] width 80 height 67
drag, startPoint x: 301, startPoint y: 105, endPoint x: 298, endPoint y: 144, distance: 39.0
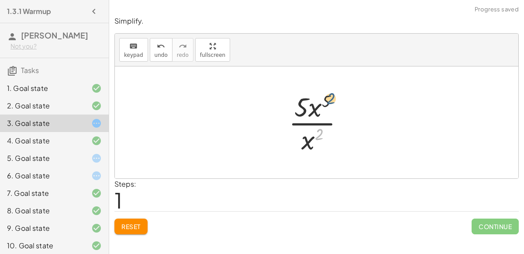
drag, startPoint x: 318, startPoint y: 137, endPoint x: 325, endPoint y: 104, distance: 34.4
click at [325, 104] on div at bounding box center [319, 122] width 71 height 67
drag, startPoint x: 304, startPoint y: 106, endPoint x: 303, endPoint y: 138, distance: 31.9
click at [303, 138] on div at bounding box center [319, 122] width 71 height 67
drag, startPoint x: 312, startPoint y: 105, endPoint x: 306, endPoint y: 137, distance: 32.3
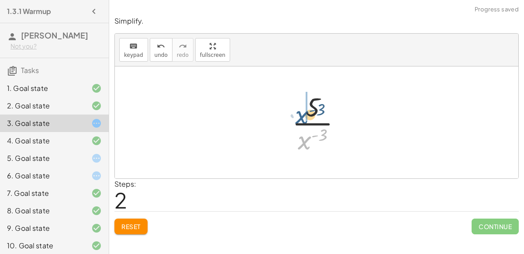
drag, startPoint x: 305, startPoint y: 142, endPoint x: 303, endPoint y: 118, distance: 24.5
click at [303, 118] on div at bounding box center [320, 122] width 65 height 67
drag, startPoint x: 310, startPoint y: 108, endPoint x: 300, endPoint y: 141, distance: 34.3
click at [300, 141] on div at bounding box center [320, 122] width 65 height 67
click at [307, 124] on div at bounding box center [320, 122] width 65 height 67
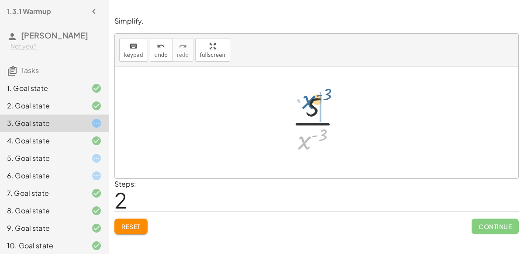
drag, startPoint x: 305, startPoint y: 136, endPoint x: 307, endPoint y: 96, distance: 40.7
click at [307, 96] on div at bounding box center [320, 122] width 65 height 67
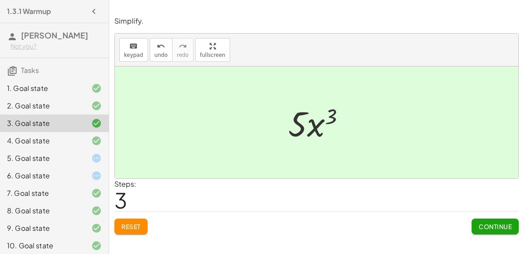
click at [102, 153] on icon at bounding box center [96, 158] width 10 height 10
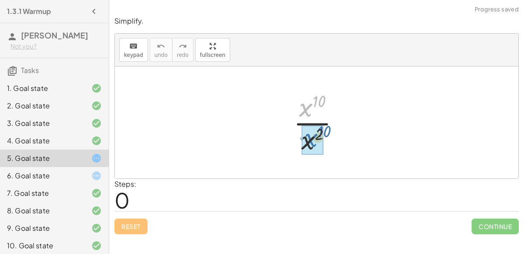
drag, startPoint x: 306, startPoint y: 101, endPoint x: 308, endPoint y: 139, distance: 38.1
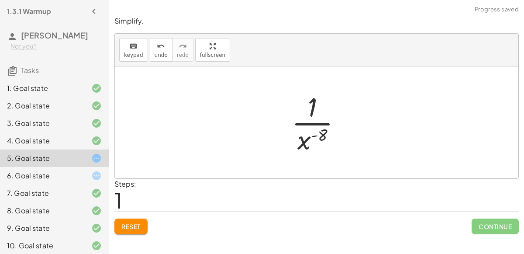
click at [315, 135] on div at bounding box center [321, 122] width 66 height 67
drag, startPoint x: 300, startPoint y: 141, endPoint x: 317, endPoint y: 111, distance: 35.2
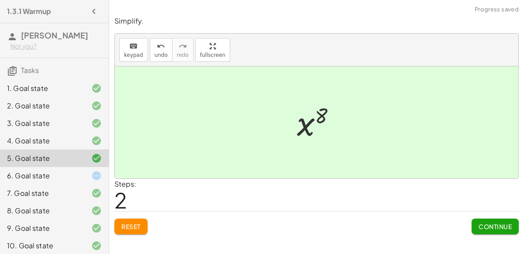
click at [500, 228] on span "Continue" at bounding box center [495, 226] width 33 height 8
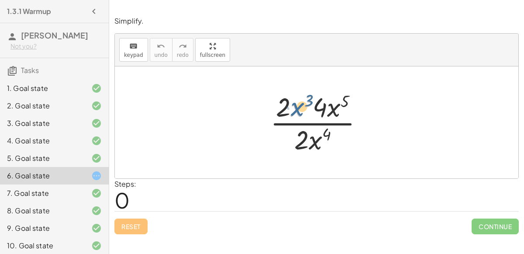
click at [292, 112] on div at bounding box center [320, 122] width 109 height 67
drag, startPoint x: 288, startPoint y: 108, endPoint x: 310, endPoint y: 136, distance: 35.8
click at [310, 136] on div at bounding box center [320, 122] width 109 height 67
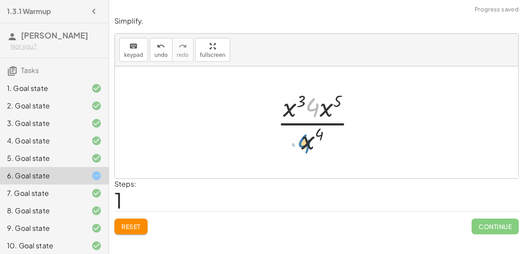
drag, startPoint x: 312, startPoint y: 110, endPoint x: 303, endPoint y: 146, distance: 37.3
click at [303, 146] on div at bounding box center [320, 122] width 94 height 67
click at [143, 218] on button "Reset" at bounding box center [130, 226] width 33 height 16
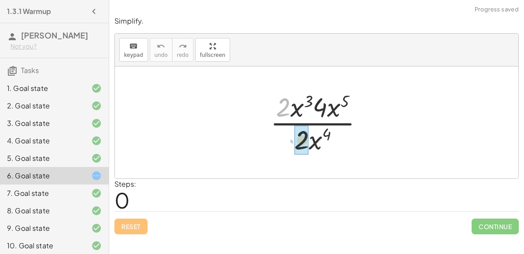
drag, startPoint x: 284, startPoint y: 108, endPoint x: 303, endPoint y: 142, distance: 38.7
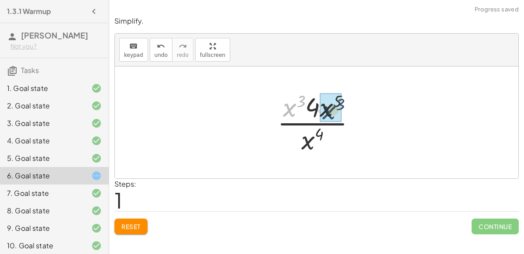
drag, startPoint x: 294, startPoint y: 109, endPoint x: 334, endPoint y: 112, distance: 40.3
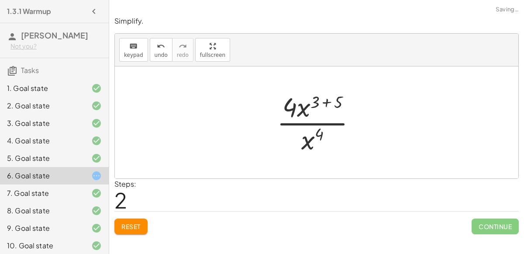
click at [324, 101] on div at bounding box center [320, 122] width 95 height 67
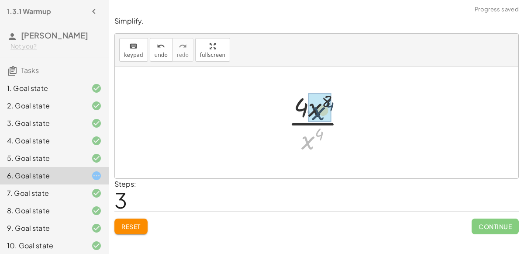
drag, startPoint x: 307, startPoint y: 148, endPoint x: 317, endPoint y: 118, distance: 31.4
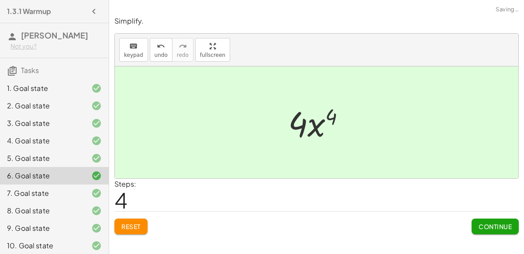
scroll to position [195, 0]
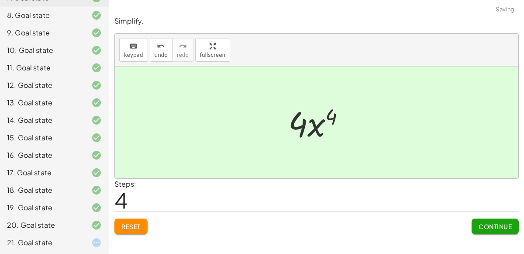
click at [88, 237] on div at bounding box center [89, 242] width 24 height 10
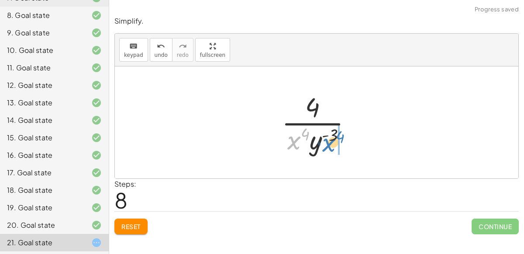
drag, startPoint x: 298, startPoint y: 135, endPoint x: 333, endPoint y: 137, distance: 35.0
click at [333, 137] on div at bounding box center [320, 122] width 86 height 67
click at [313, 136] on div at bounding box center [320, 122] width 86 height 67
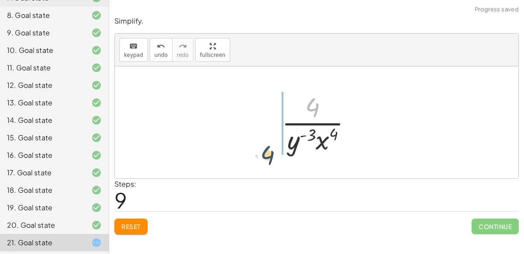
drag, startPoint x: 314, startPoint y: 104, endPoint x: 268, endPoint y: 152, distance: 66.4
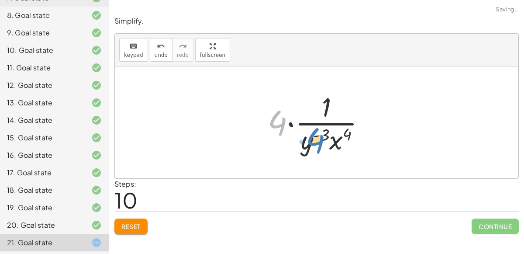
drag, startPoint x: 286, startPoint y: 125, endPoint x: 343, endPoint y: 85, distance: 70.6
click at [343, 85] on div "· 8 · x 2 · y 7 · 2 · x 6 · y 4 · 8 · x 2 · 2 · x 6 · y ( + 4 − 7 ) · 8 · x 2 ·…" at bounding box center [317, 122] width 404 height 112
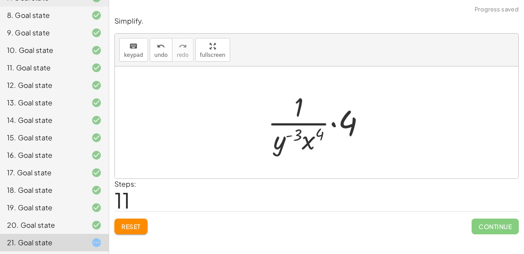
click at [132, 224] on span "Reset" at bounding box center [130, 226] width 19 height 8
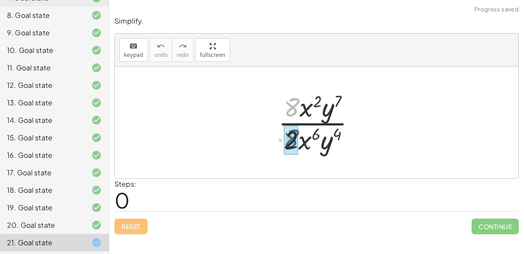
drag, startPoint x: 291, startPoint y: 110, endPoint x: 291, endPoint y: 141, distance: 31.5
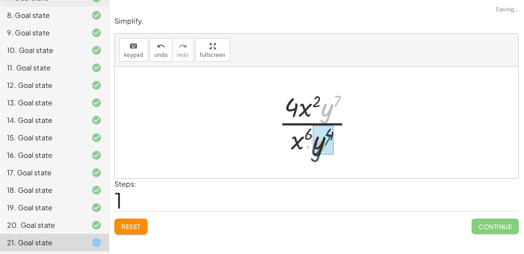
drag, startPoint x: 326, startPoint y: 107, endPoint x: 315, endPoint y: 146, distance: 40.6
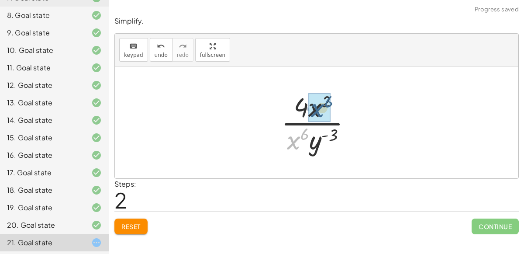
drag, startPoint x: 291, startPoint y: 142, endPoint x: 315, endPoint y: 109, distance: 40.9
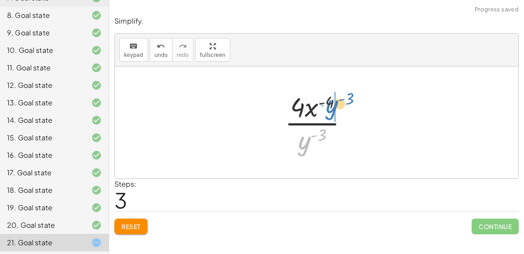
drag, startPoint x: 303, startPoint y: 148, endPoint x: 330, endPoint y: 112, distance: 45.5
click at [330, 112] on div at bounding box center [320, 122] width 79 height 67
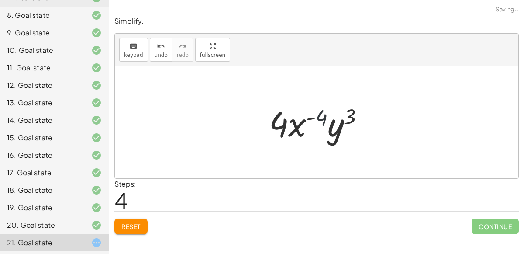
click at [326, 113] on div at bounding box center [320, 122] width 111 height 45
drag, startPoint x: 283, startPoint y: 127, endPoint x: 319, endPoint y: 128, distance: 36.3
click at [319, 128] on div at bounding box center [320, 122] width 111 height 45
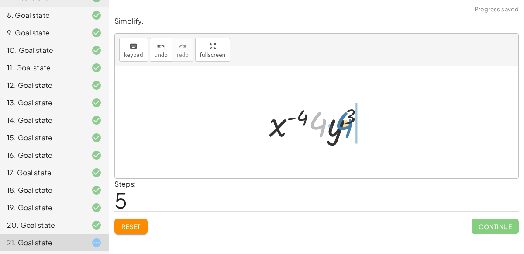
drag, startPoint x: 326, startPoint y: 116, endPoint x: 354, endPoint y: 113, distance: 28.1
click at [354, 113] on div at bounding box center [320, 122] width 111 height 45
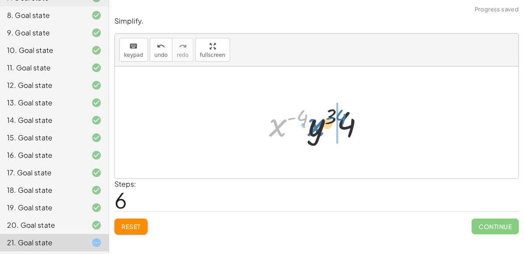
drag, startPoint x: 275, startPoint y: 128, endPoint x: 314, endPoint y: 128, distance: 38.9
click at [314, 128] on div at bounding box center [320, 122] width 111 height 45
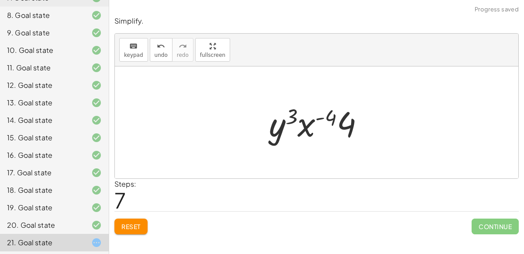
click at [294, 114] on div at bounding box center [320, 122] width 111 height 45
click at [288, 119] on div at bounding box center [320, 122] width 111 height 45
click at [330, 116] on div at bounding box center [320, 122] width 111 height 45
click at [327, 114] on div at bounding box center [320, 122] width 111 height 45
click at [133, 223] on span "Reset" at bounding box center [130, 226] width 19 height 8
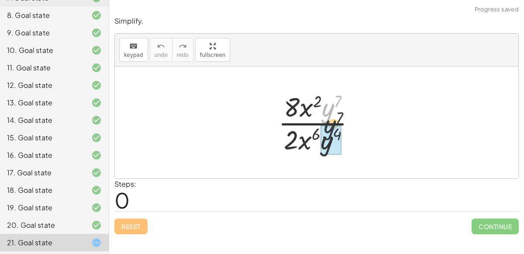
drag, startPoint x: 331, startPoint y: 112, endPoint x: 333, endPoint y: 139, distance: 26.7
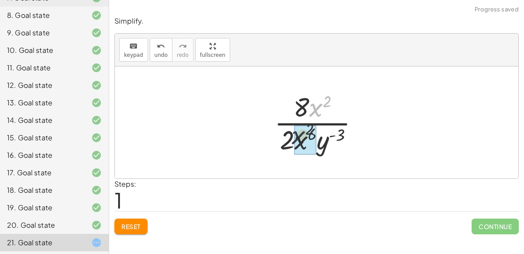
drag, startPoint x: 319, startPoint y: 109, endPoint x: 299, endPoint y: 144, distance: 39.9
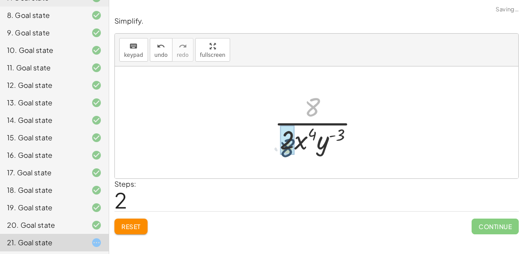
drag, startPoint x: 313, startPoint y: 107, endPoint x: 287, endPoint y: 146, distance: 47.4
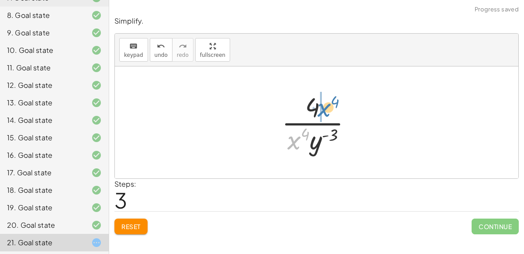
drag, startPoint x: 294, startPoint y: 145, endPoint x: 324, endPoint y: 111, distance: 45.5
click at [324, 111] on div at bounding box center [320, 122] width 86 height 67
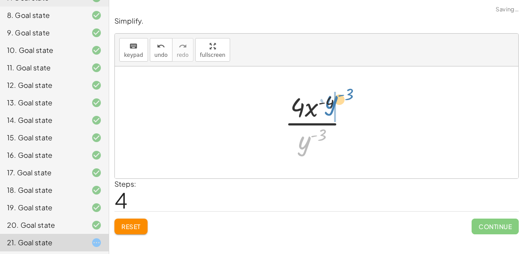
drag, startPoint x: 306, startPoint y: 143, endPoint x: 334, endPoint y: 103, distance: 48.7
click at [334, 103] on div at bounding box center [320, 122] width 79 height 67
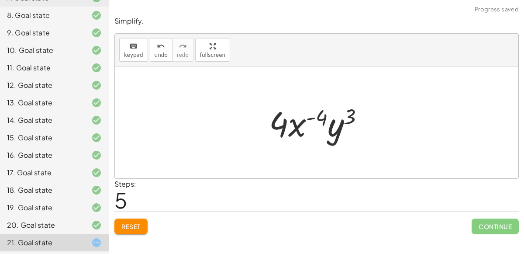
click at [128, 229] on span "Reset" at bounding box center [130, 226] width 19 height 8
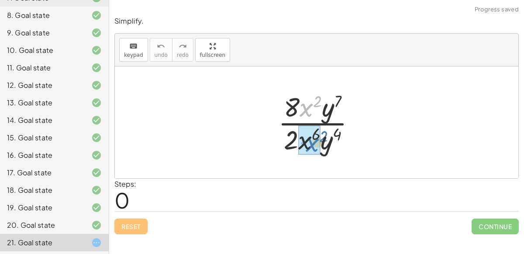
drag, startPoint x: 309, startPoint y: 103, endPoint x: 314, endPoint y: 135, distance: 32.3
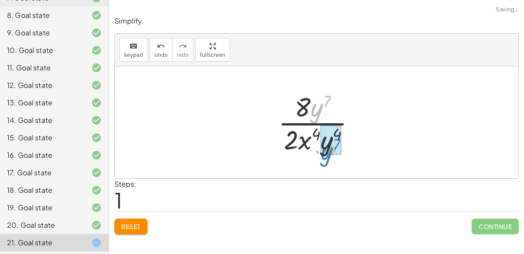
drag, startPoint x: 318, startPoint y: 113, endPoint x: 327, endPoint y: 154, distance: 41.6
click at [327, 154] on div at bounding box center [320, 122] width 93 height 67
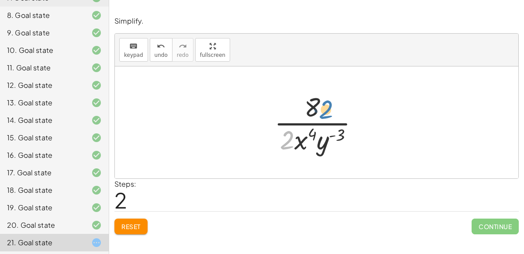
drag, startPoint x: 288, startPoint y: 138, endPoint x: 324, endPoint y: 92, distance: 58.4
click at [324, 92] on div at bounding box center [320, 122] width 100 height 67
click at [284, 146] on div at bounding box center [320, 122] width 100 height 67
drag, startPoint x: 285, startPoint y: 146, endPoint x: 314, endPoint y: 115, distance: 42.7
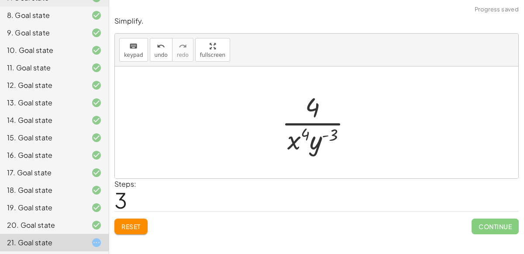
click at [128, 228] on span "Reset" at bounding box center [130, 226] width 19 height 8
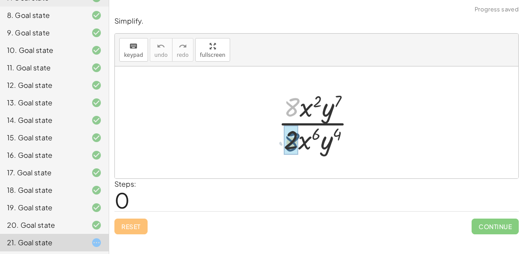
drag, startPoint x: 290, startPoint y: 107, endPoint x: 290, endPoint y: 142, distance: 35.0
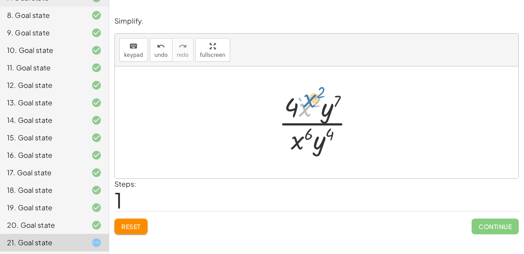
drag, startPoint x: 303, startPoint y: 109, endPoint x: 307, endPoint y: 100, distance: 10.6
click at [307, 100] on div at bounding box center [319, 122] width 91 height 67
drag, startPoint x: 298, startPoint y: 139, endPoint x: 312, endPoint y: 99, distance: 42.6
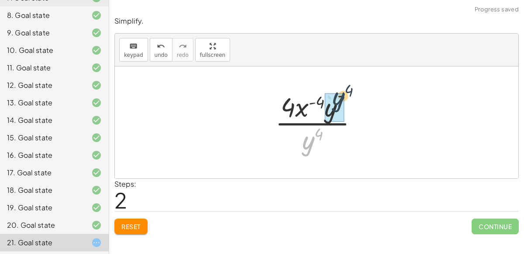
drag, startPoint x: 305, startPoint y: 143, endPoint x: 336, endPoint y: 97, distance: 55.6
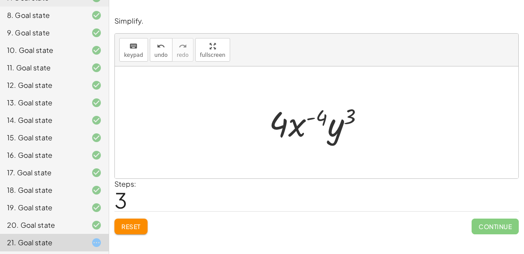
click at [338, 124] on div at bounding box center [320, 122] width 111 height 45
click at [347, 122] on div at bounding box center [320, 122] width 111 height 45
drag, startPoint x: 353, startPoint y: 118, endPoint x: 367, endPoint y: 106, distance: 19.0
click at [367, 106] on div at bounding box center [320, 122] width 111 height 45
drag, startPoint x: 280, startPoint y: 123, endPoint x: 267, endPoint y: 115, distance: 14.9
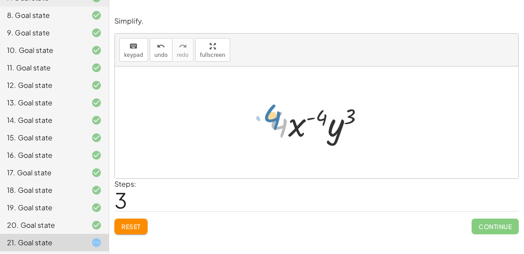
click at [267, 115] on div at bounding box center [320, 122] width 111 height 45
drag, startPoint x: 317, startPoint y: 118, endPoint x: 329, endPoint y: 124, distance: 13.7
click at [329, 124] on div at bounding box center [320, 122] width 111 height 45
click at [129, 226] on span "Reset" at bounding box center [130, 226] width 19 height 8
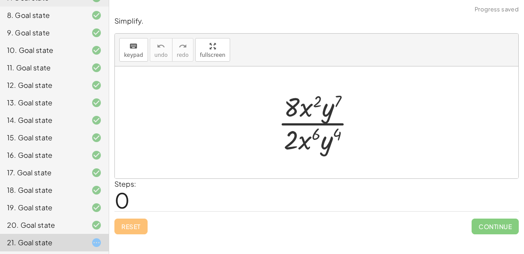
click at [301, 139] on div at bounding box center [320, 122] width 93 height 67
click at [312, 145] on div at bounding box center [320, 122] width 93 height 67
drag, startPoint x: 322, startPoint y: 142, endPoint x: 344, endPoint y: 111, distance: 38.2
click at [344, 111] on div at bounding box center [320, 122] width 93 height 67
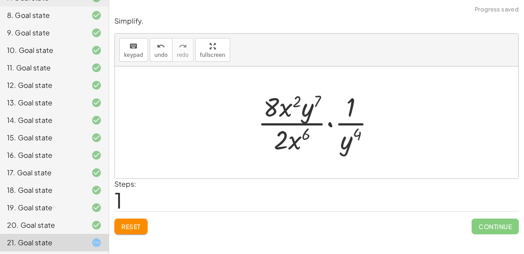
click at [349, 143] on div at bounding box center [319, 122] width 133 height 67
click at [354, 120] on div at bounding box center [319, 122] width 133 height 67
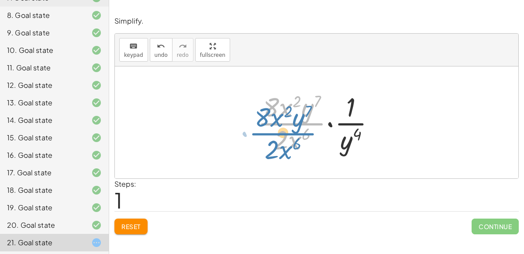
drag, startPoint x: 303, startPoint y: 119, endPoint x: 292, endPoint y: 124, distance: 11.7
click at [292, 124] on div at bounding box center [319, 122] width 133 height 67
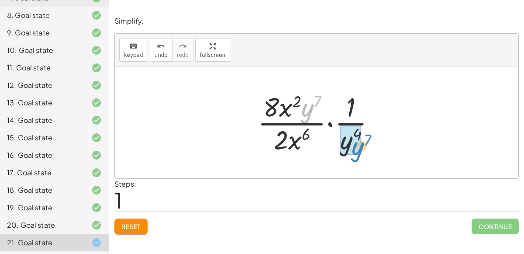
drag, startPoint x: 305, startPoint y: 111, endPoint x: 354, endPoint y: 148, distance: 61.5
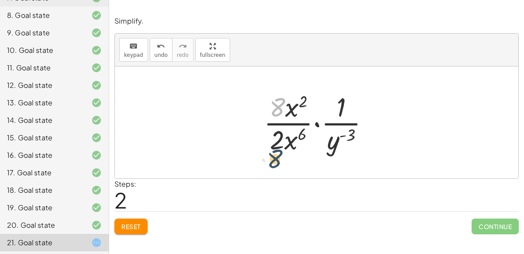
drag, startPoint x: 275, startPoint y: 103, endPoint x: 273, endPoint y: 154, distance: 51.2
click at [273, 154] on div at bounding box center [320, 122] width 121 height 67
drag, startPoint x: 278, startPoint y: 103, endPoint x: 272, endPoint y: 132, distance: 29.8
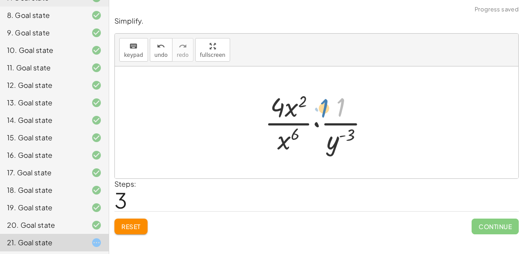
drag, startPoint x: 338, startPoint y: 111, endPoint x: 329, endPoint y: 113, distance: 8.8
click at [329, 113] on div at bounding box center [320, 122] width 120 height 67
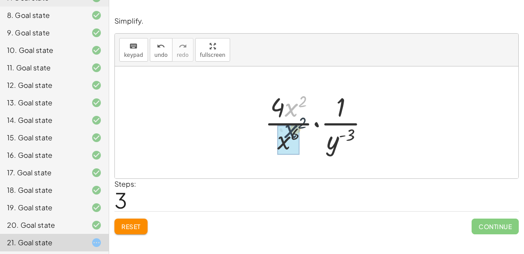
drag, startPoint x: 287, startPoint y: 110, endPoint x: 286, endPoint y: 132, distance: 21.4
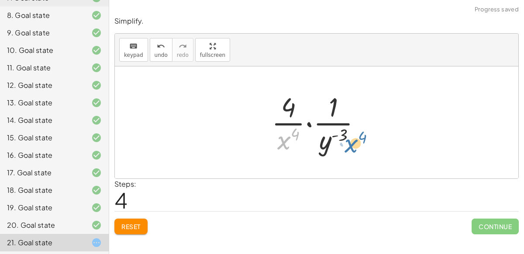
drag, startPoint x: 275, startPoint y: 139, endPoint x: 342, endPoint y: 141, distance: 66.9
click at [342, 141] on div at bounding box center [320, 122] width 106 height 67
drag, startPoint x: 284, startPoint y: 142, endPoint x: 349, endPoint y: 143, distance: 64.7
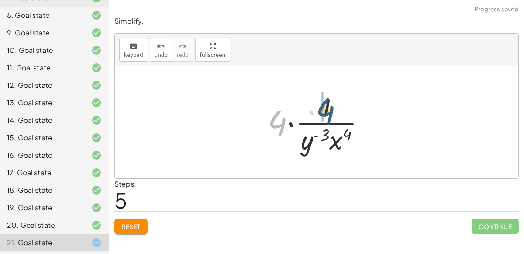
drag, startPoint x: 280, startPoint y: 124, endPoint x: 327, endPoint y: 109, distance: 48.9
click at [327, 109] on div at bounding box center [320, 122] width 114 height 67
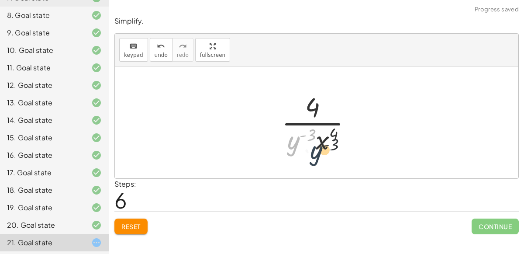
drag, startPoint x: 298, startPoint y: 143, endPoint x: 327, endPoint y: 147, distance: 29.2
click at [327, 147] on div at bounding box center [320, 122] width 86 height 67
click at [309, 133] on div at bounding box center [320, 122] width 86 height 67
click at [310, 132] on div at bounding box center [320, 122] width 86 height 67
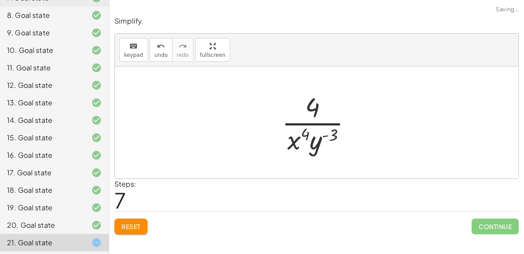
click at [310, 132] on div at bounding box center [320, 122] width 86 height 67
click at [310, 133] on div at bounding box center [320, 122] width 86 height 67
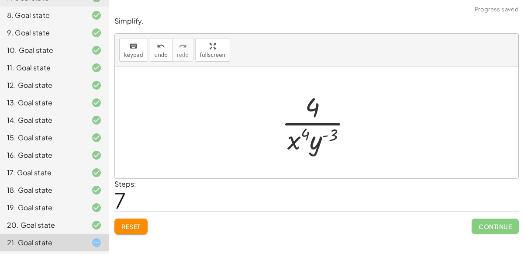
click at [333, 139] on div at bounding box center [320, 122] width 86 height 67
click at [142, 219] on button "Reset" at bounding box center [130, 226] width 33 height 16
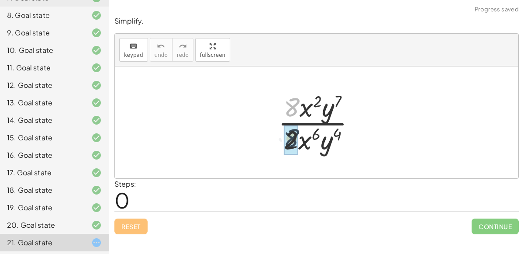
drag, startPoint x: 291, startPoint y: 110, endPoint x: 291, endPoint y: 141, distance: 31.0
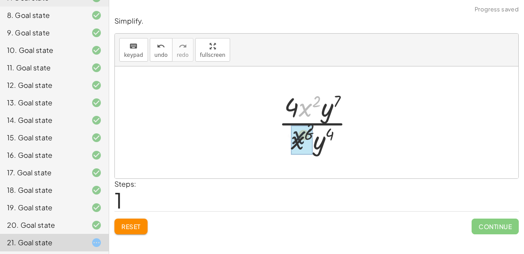
drag, startPoint x: 305, startPoint y: 110, endPoint x: 298, endPoint y: 142, distance: 32.7
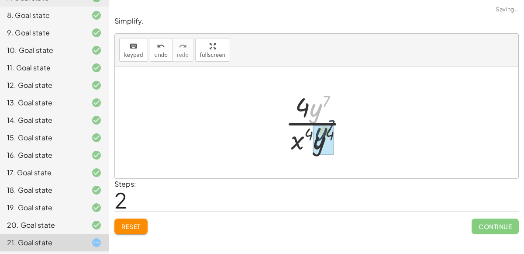
drag, startPoint x: 314, startPoint y: 108, endPoint x: 319, endPoint y: 133, distance: 25.5
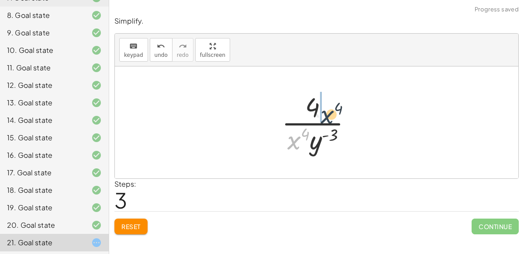
drag, startPoint x: 292, startPoint y: 140, endPoint x: 326, endPoint y: 114, distance: 42.7
click at [326, 114] on div at bounding box center [320, 122] width 86 height 67
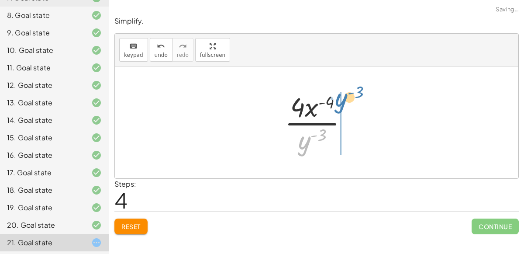
drag, startPoint x: 303, startPoint y: 150, endPoint x: 340, endPoint y: 107, distance: 56.4
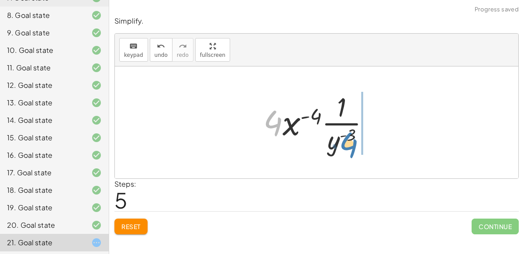
drag, startPoint x: 273, startPoint y: 120, endPoint x: 348, endPoint y: 142, distance: 78.8
click at [348, 142] on div at bounding box center [320, 122] width 122 height 67
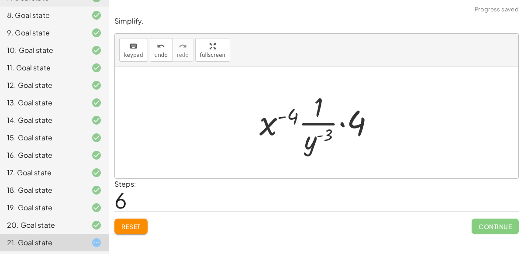
click at [340, 122] on div at bounding box center [320, 122] width 131 height 67
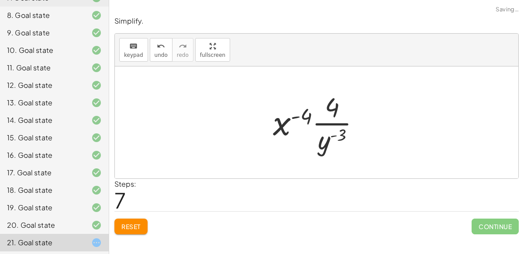
click at [283, 127] on div at bounding box center [320, 122] width 103 height 67
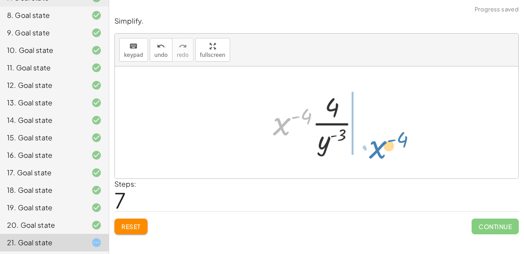
drag, startPoint x: 284, startPoint y: 128, endPoint x: 380, endPoint y: 151, distance: 98.8
click at [380, 151] on div "· 8 · x 2 · y 7 · 2 · x 6 · y 4 · 4 · 2 · x 2 · y 7 · 2 · x 6 · y 4 · 4 · x 2 ·…" at bounding box center [317, 122] width 404 height 112
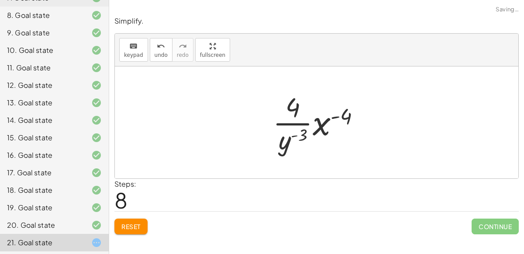
click at [311, 123] on div at bounding box center [320, 122] width 103 height 67
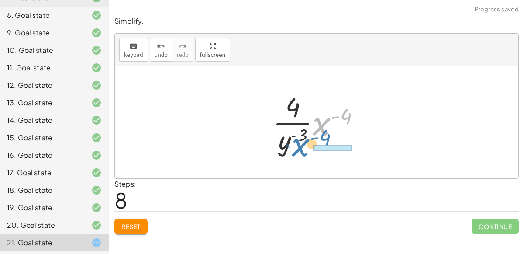
drag, startPoint x: 326, startPoint y: 124, endPoint x: 305, endPoint y: 144, distance: 29.0
click at [305, 144] on div at bounding box center [320, 122] width 103 height 67
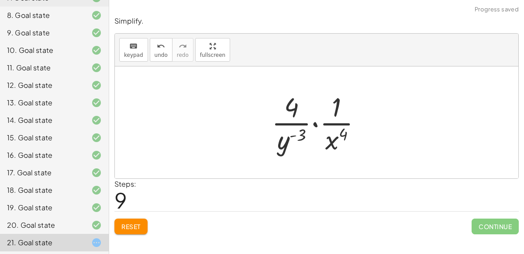
click at [127, 228] on span "Reset" at bounding box center [130, 226] width 19 height 8
click at [127, 228] on div "Reset Continue" at bounding box center [316, 222] width 405 height 23
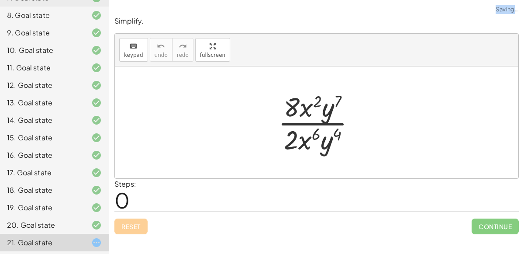
click at [127, 228] on div "Reset Continue" at bounding box center [316, 222] width 405 height 23
click at [355, 213] on div "Reset Continue" at bounding box center [316, 222] width 405 height 23
click at [0, 191] on div "18. Goal state" at bounding box center [54, 189] width 109 height 17
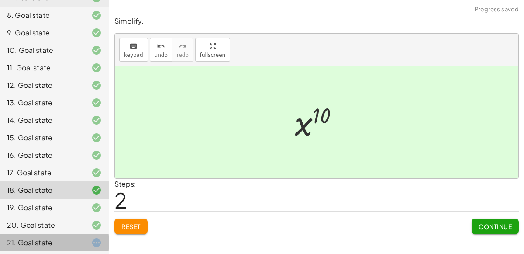
click at [45, 239] on div "21. Goal state" at bounding box center [42, 242] width 70 height 10
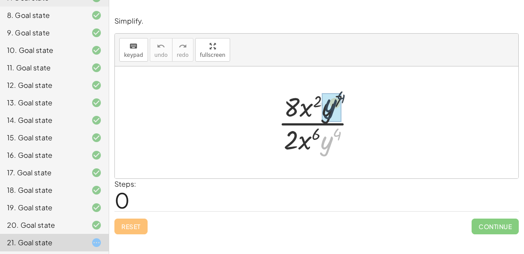
drag, startPoint x: 326, startPoint y: 142, endPoint x: 330, endPoint y: 105, distance: 37.8
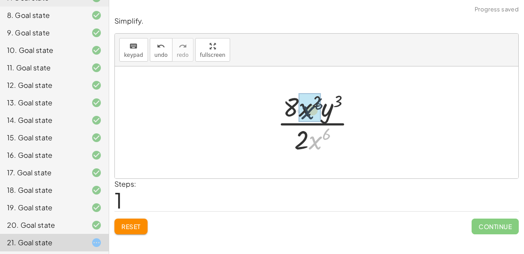
drag, startPoint x: 317, startPoint y: 141, endPoint x: 309, endPoint y: 110, distance: 31.9
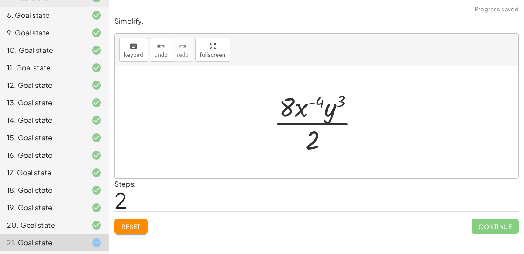
click at [310, 126] on div at bounding box center [320, 122] width 102 height 67
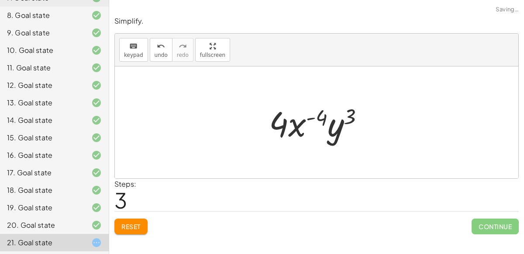
click at [274, 124] on div at bounding box center [320, 122] width 111 height 45
click at [292, 129] on div at bounding box center [320, 122] width 111 height 45
drag, startPoint x: 294, startPoint y: 125, endPoint x: 352, endPoint y: 121, distance: 58.2
click at [352, 121] on div at bounding box center [320, 122] width 111 height 45
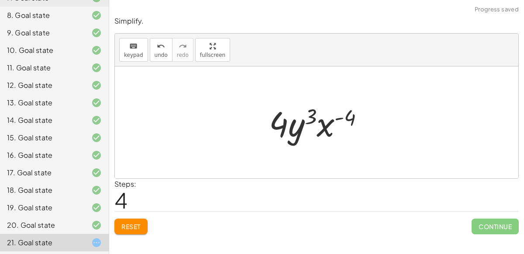
click at [317, 124] on div at bounding box center [320, 122] width 111 height 45
click at [310, 115] on div at bounding box center [320, 122] width 111 height 45
click at [131, 223] on span "Reset" at bounding box center [130, 226] width 19 height 8
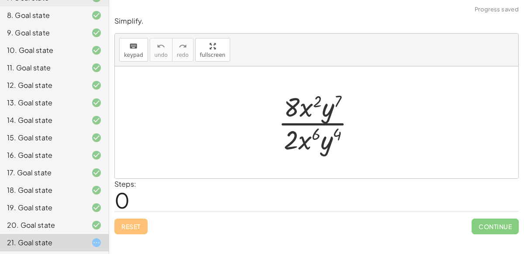
click at [316, 124] on div at bounding box center [320, 122] width 93 height 67
click at [315, 124] on div at bounding box center [320, 122] width 93 height 67
drag, startPoint x: 301, startPoint y: 143, endPoint x: 350, endPoint y: 139, distance: 49.2
click at [350, 139] on div at bounding box center [320, 122] width 93 height 67
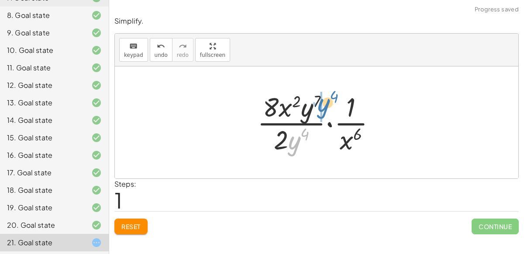
drag, startPoint x: 295, startPoint y: 144, endPoint x: 324, endPoint y: 104, distance: 49.7
click at [324, 104] on div at bounding box center [320, 122] width 135 height 67
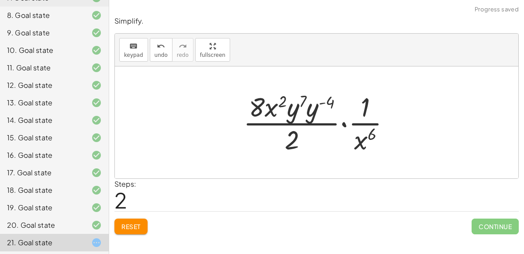
click at [297, 110] on div at bounding box center [320, 122] width 163 height 67
click at [309, 112] on div at bounding box center [320, 122] width 163 height 67
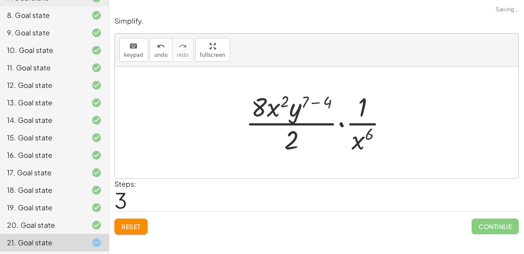
click at [315, 104] on div at bounding box center [320, 122] width 158 height 67
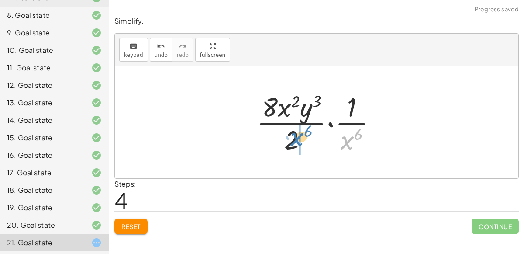
drag, startPoint x: 346, startPoint y: 140, endPoint x: 297, endPoint y: 137, distance: 49.9
click at [297, 137] on div at bounding box center [320, 122] width 136 height 67
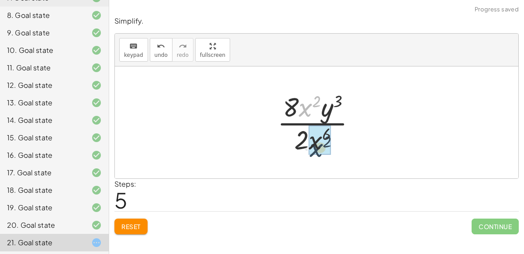
drag, startPoint x: 311, startPoint y: 108, endPoint x: 322, endPoint y: 149, distance: 42.9
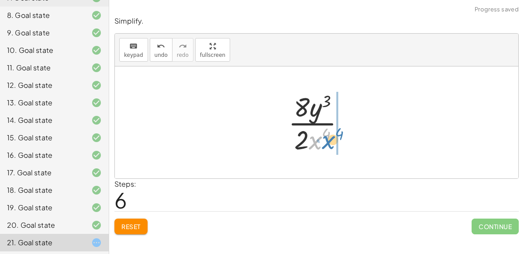
drag, startPoint x: 314, startPoint y: 139, endPoint x: 326, endPoint y: 137, distance: 12.4
click at [326, 137] on div at bounding box center [320, 122] width 73 height 67
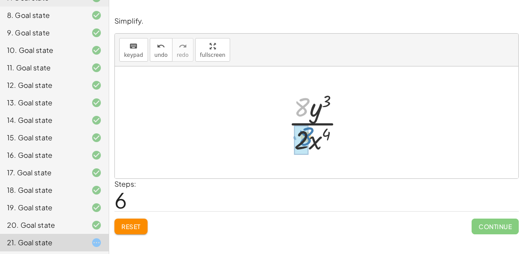
drag, startPoint x: 305, startPoint y: 109, endPoint x: 308, endPoint y: 136, distance: 26.8
click at [308, 136] on div at bounding box center [320, 122] width 73 height 67
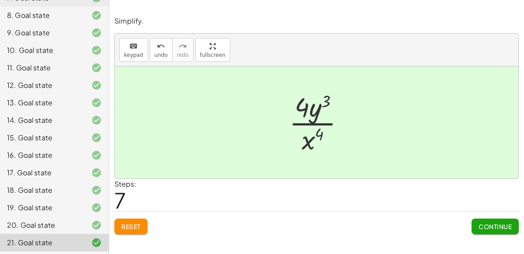
scroll to position [0, 0]
